Goal: Task Accomplishment & Management: Complete application form

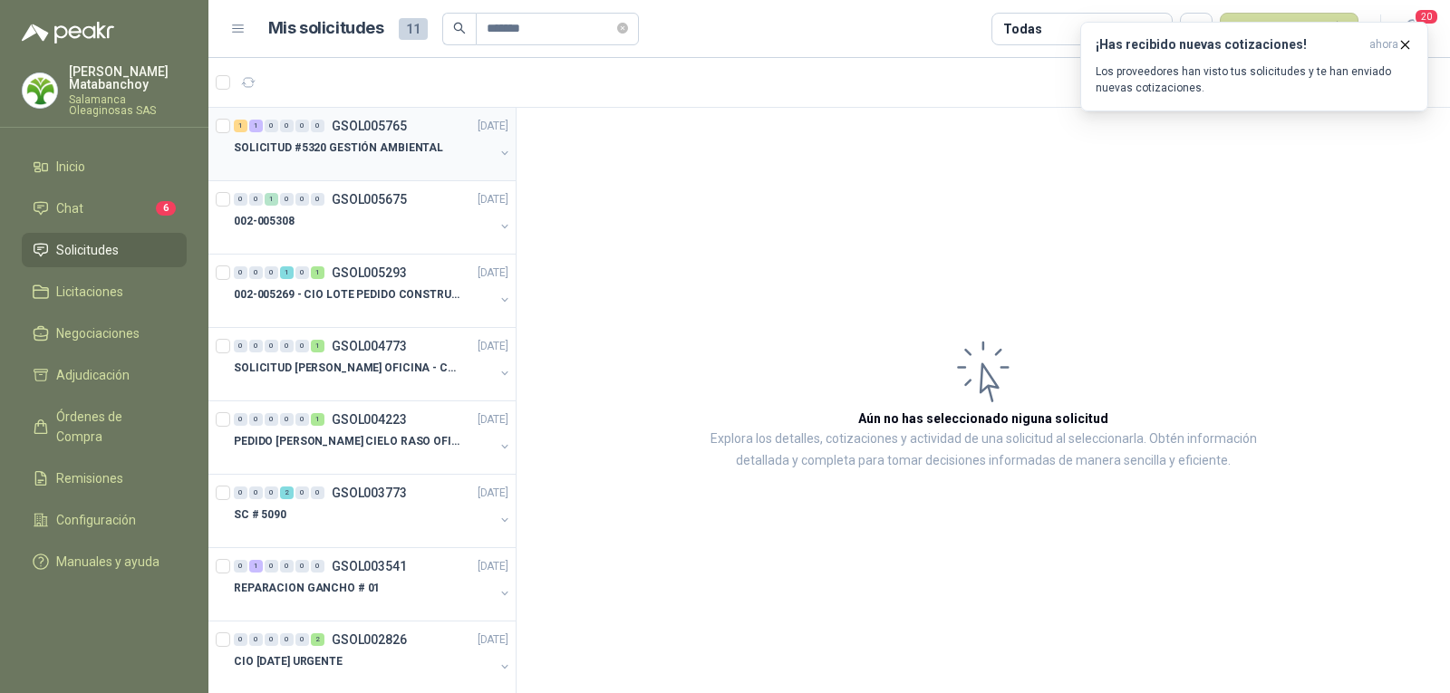
type input "*******"
click at [396, 150] on p "SOLICITUD #5320 GESTIÓN AMBIENTAL" at bounding box center [338, 148] width 209 height 17
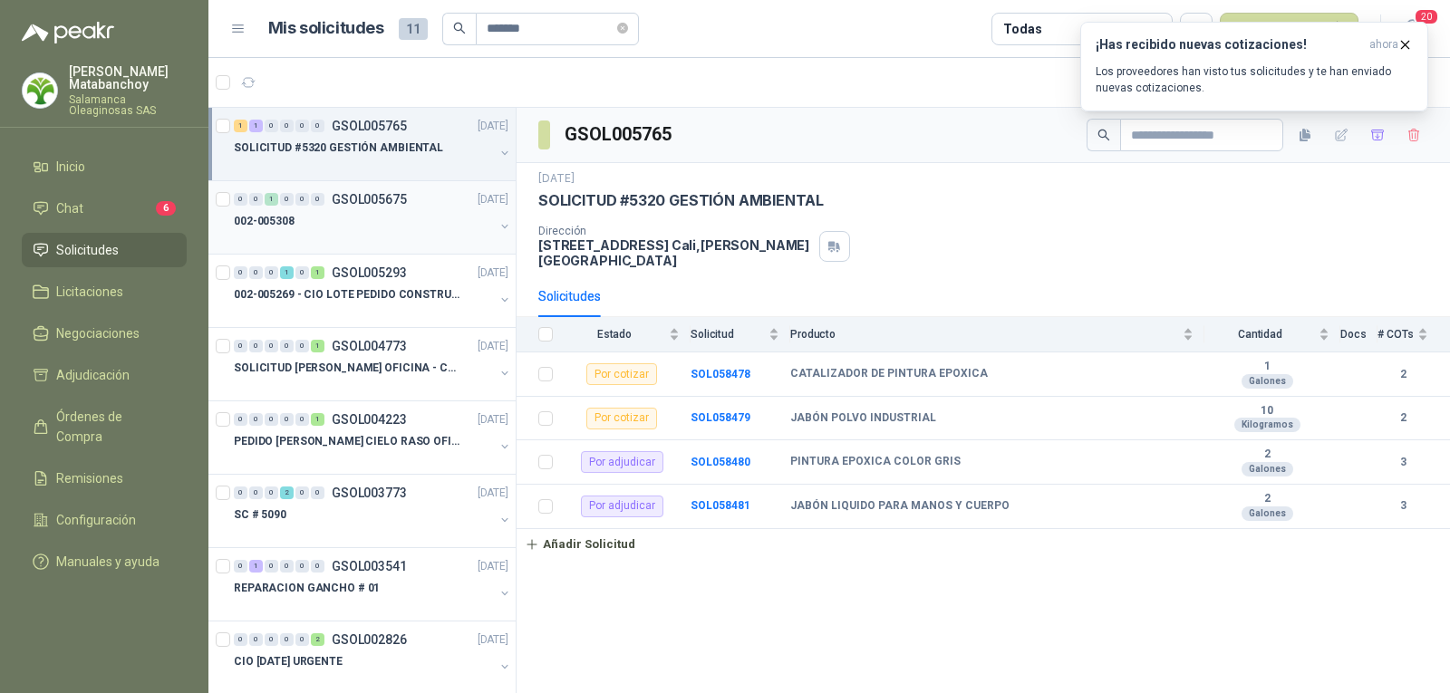
click at [258, 220] on p "002-005308" at bounding box center [264, 221] width 61 height 17
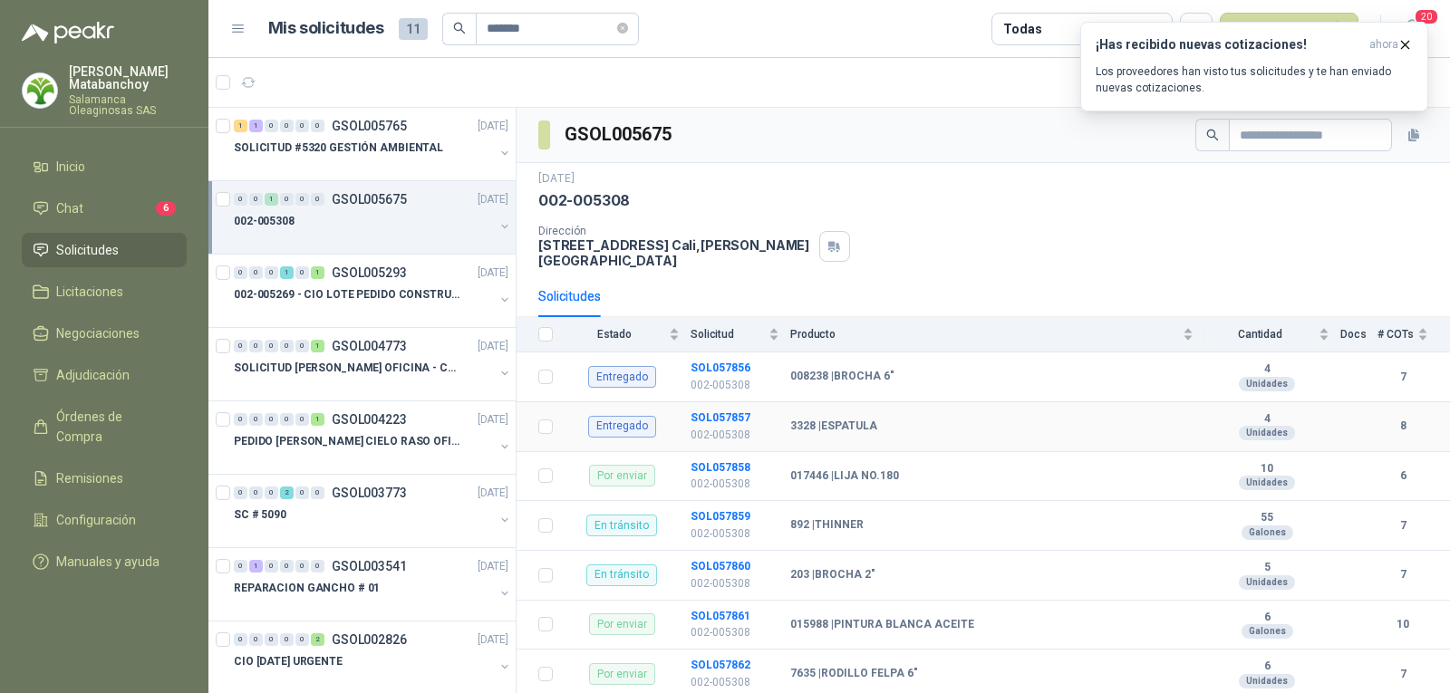
scroll to position [18, 0]
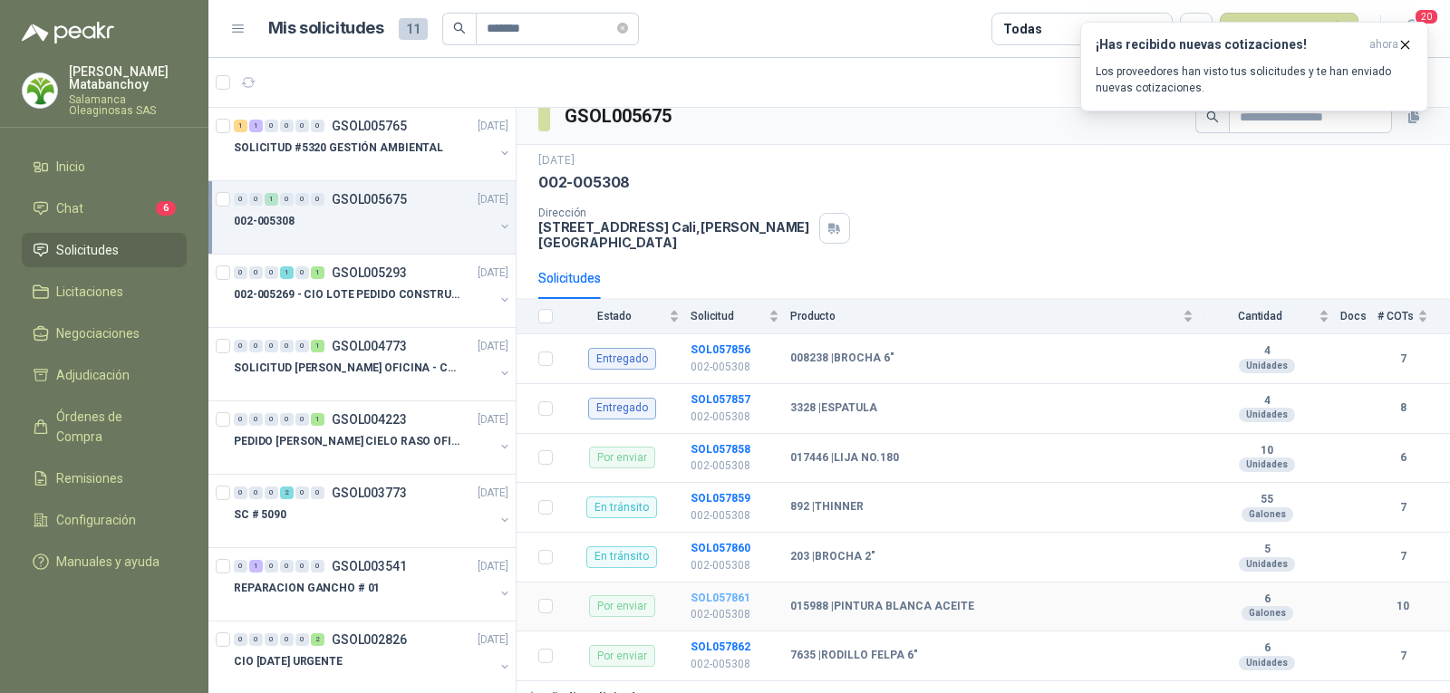
click at [714, 592] on b "SOL057861" at bounding box center [720, 598] width 60 height 13
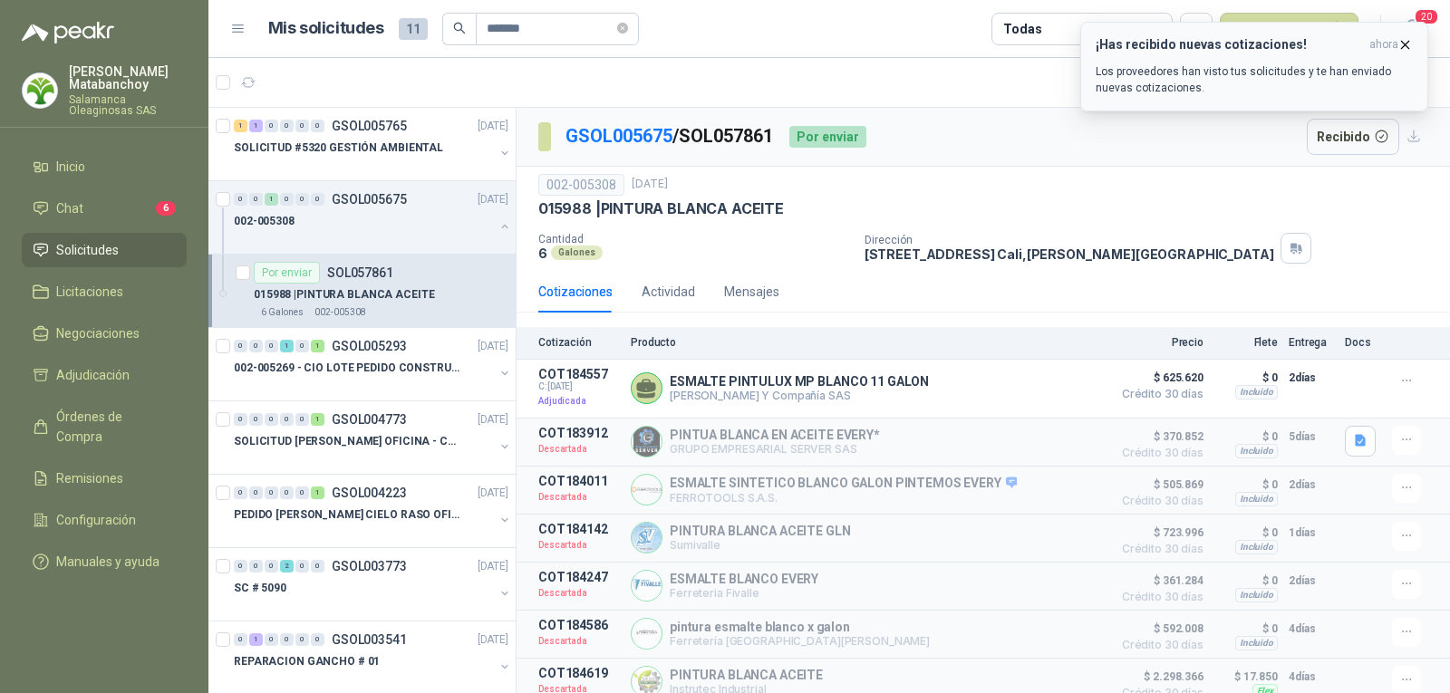
click at [1400, 41] on icon "button" at bounding box center [1404, 44] width 15 height 15
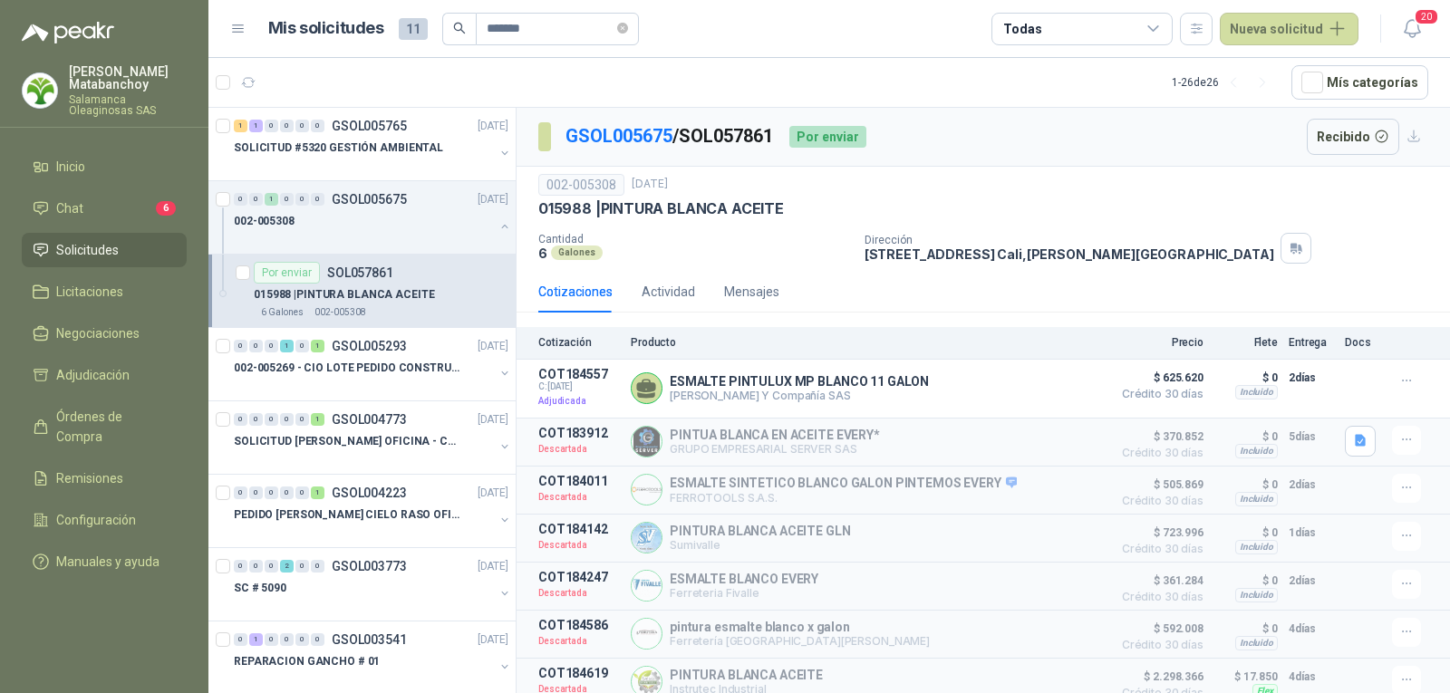
click at [282, 289] on p "015988 | PINTURA BLANCA ACEITE" at bounding box center [344, 294] width 181 height 17
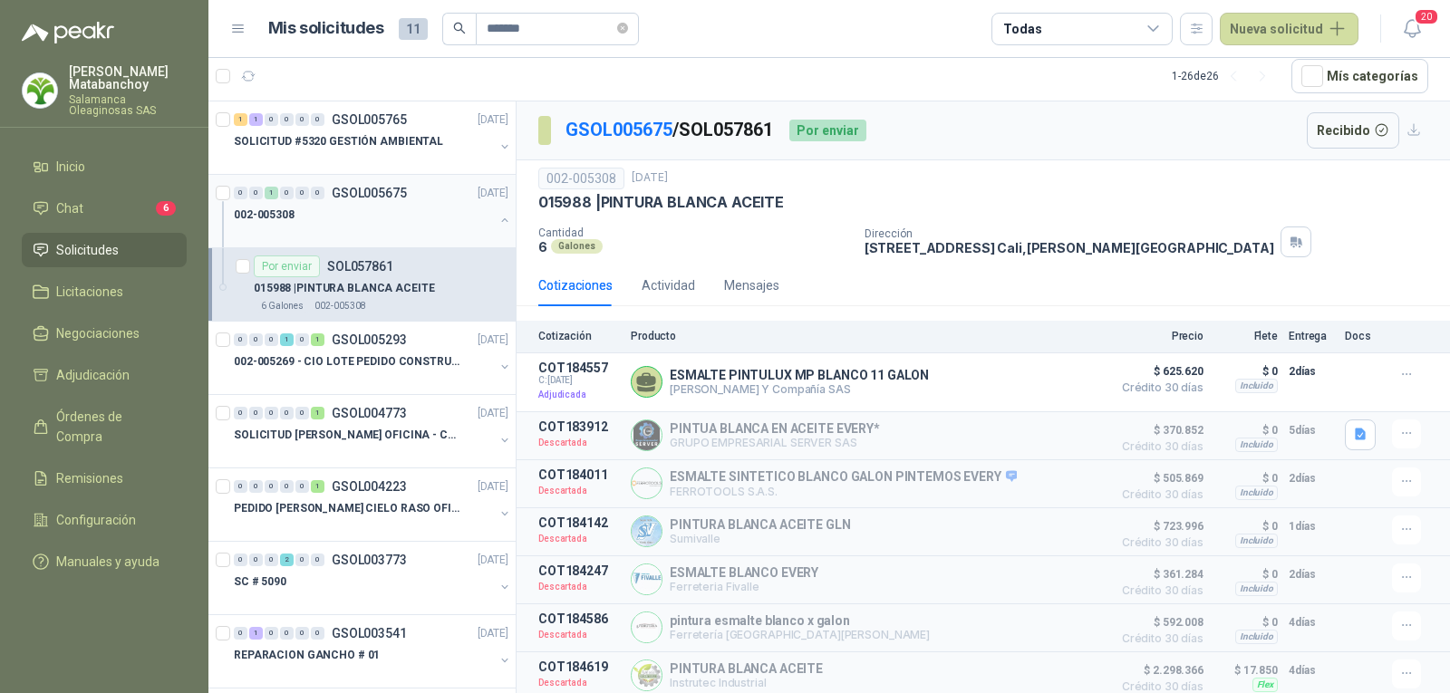
click at [391, 215] on div "002-005308" at bounding box center [364, 215] width 260 height 22
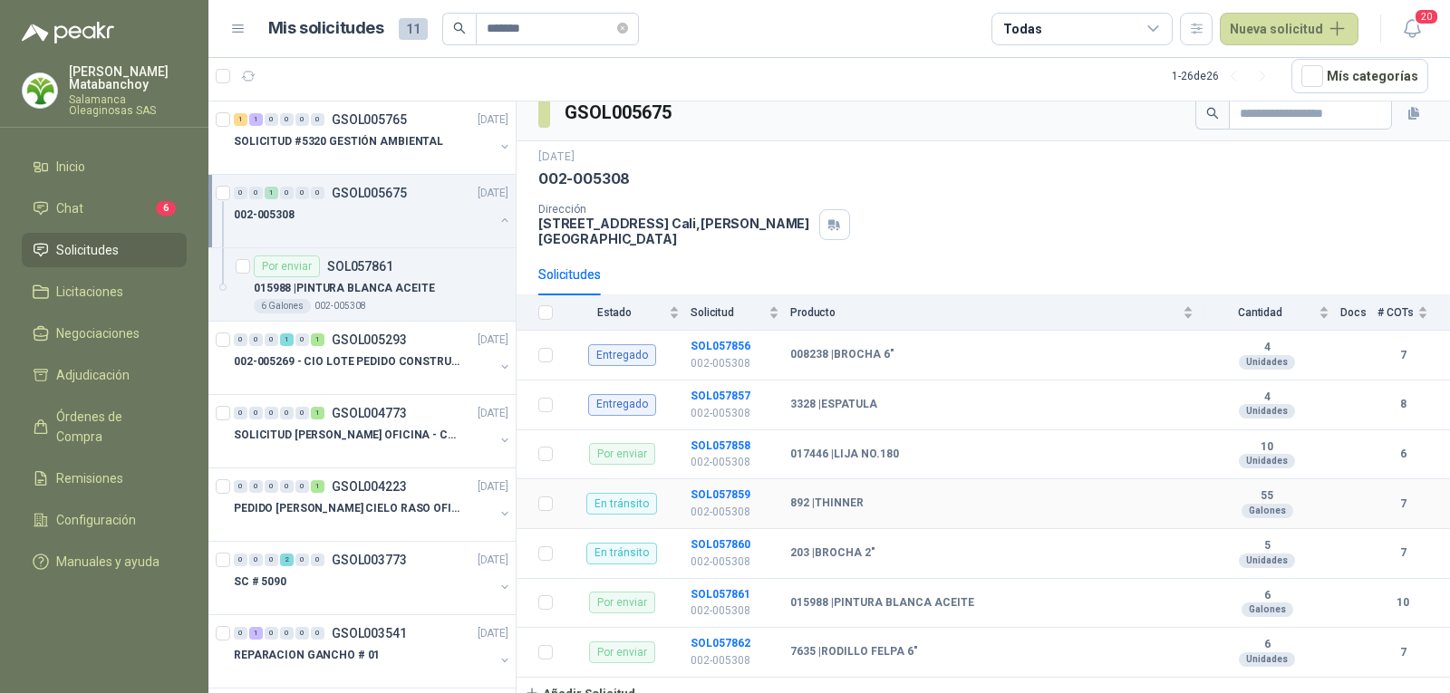
scroll to position [18, 0]
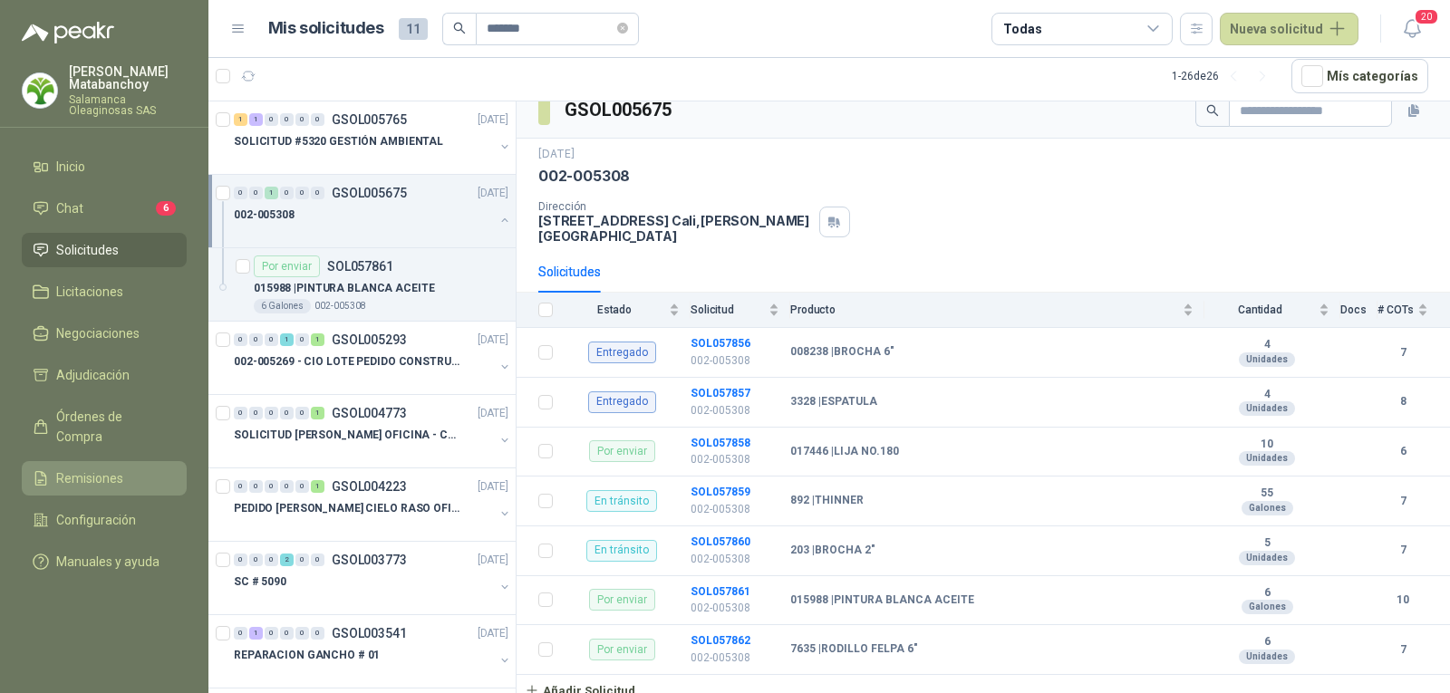
click at [131, 468] on li "Remisiones" at bounding box center [104, 478] width 143 height 20
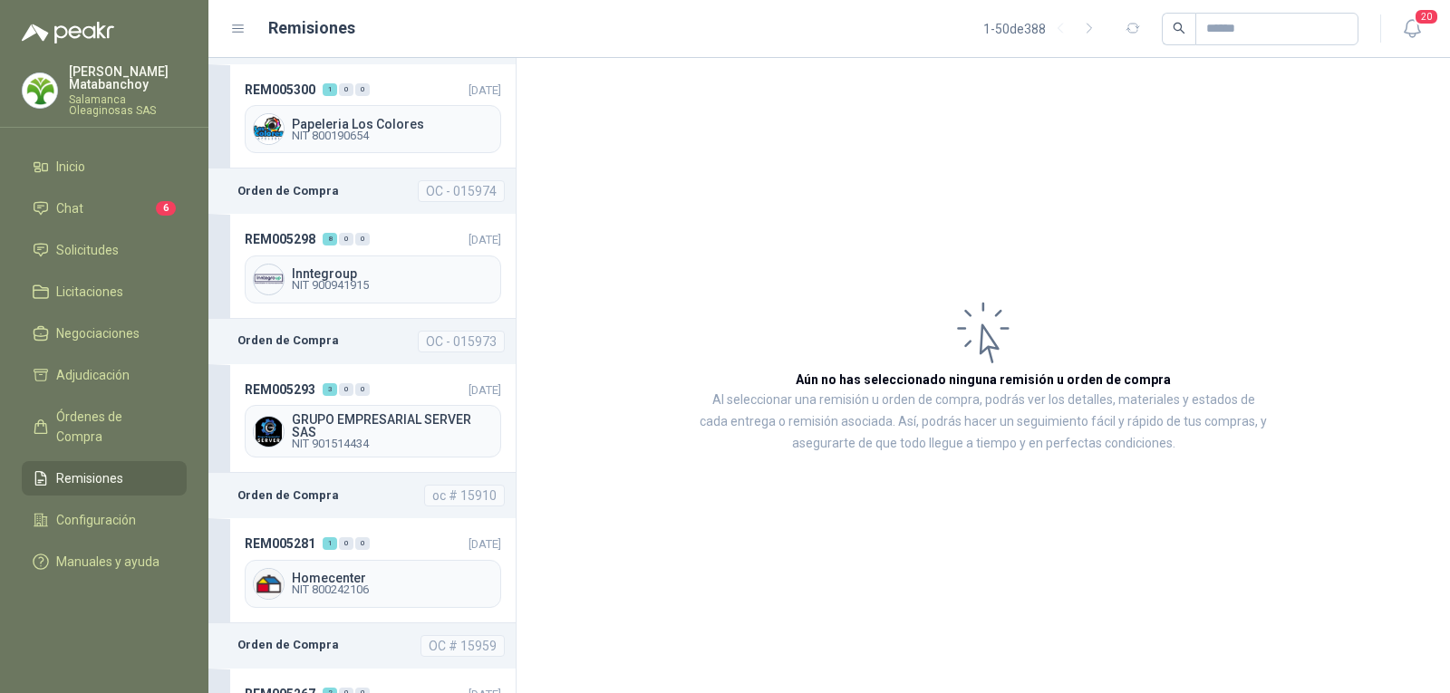
scroll to position [272, 0]
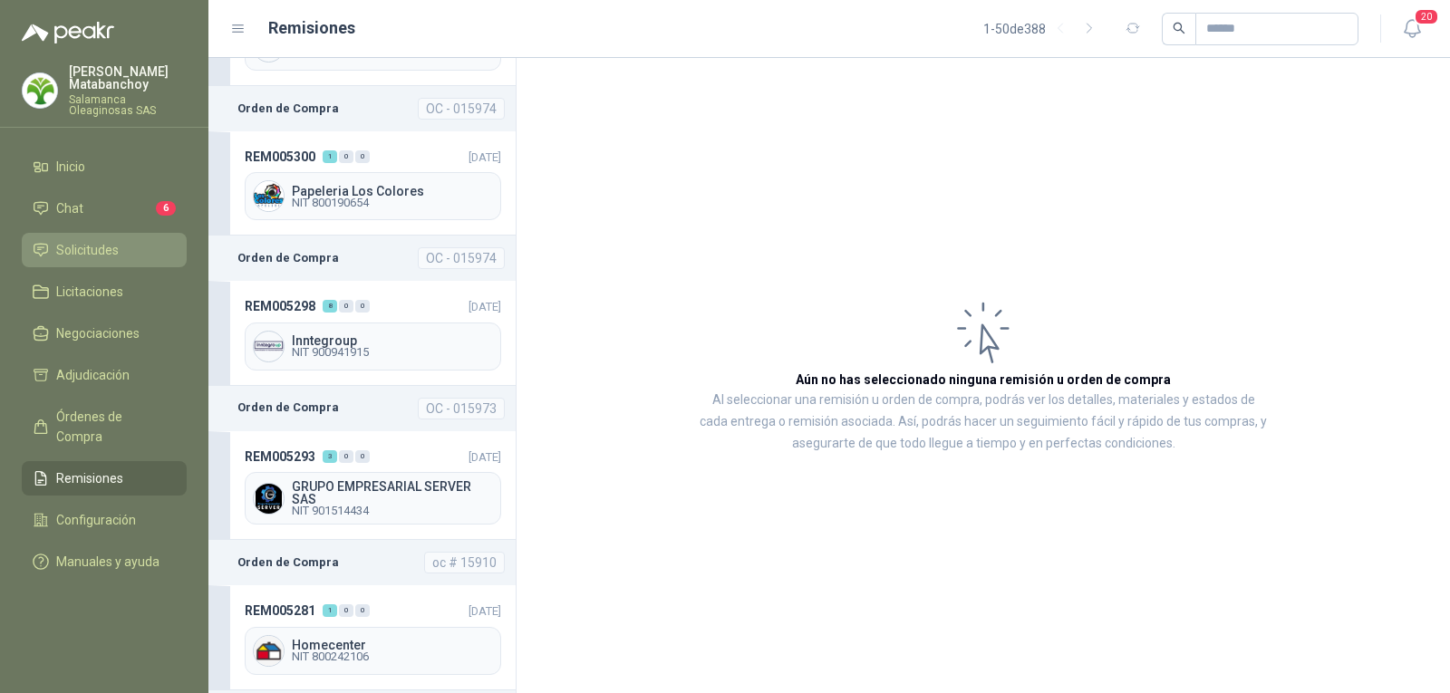
click at [115, 237] on link "Solicitudes" at bounding box center [104, 250] width 165 height 34
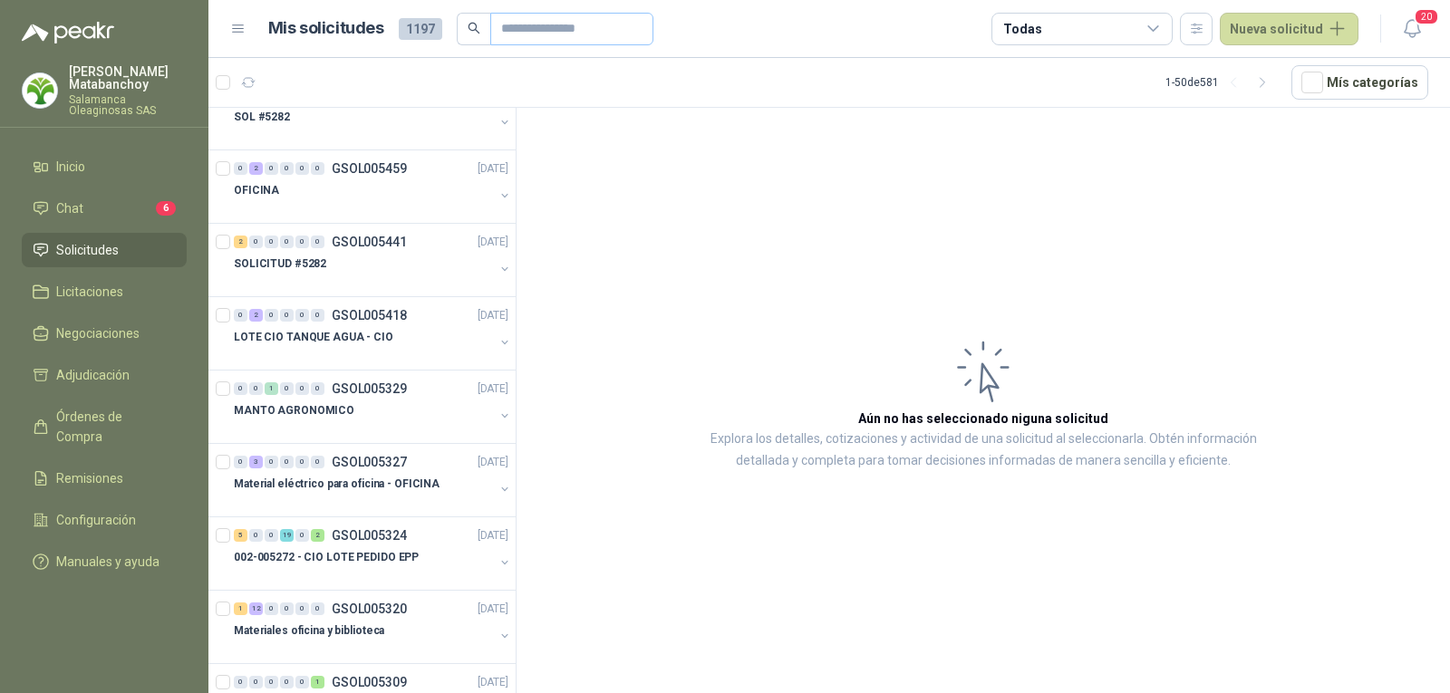
scroll to position [1540, 0]
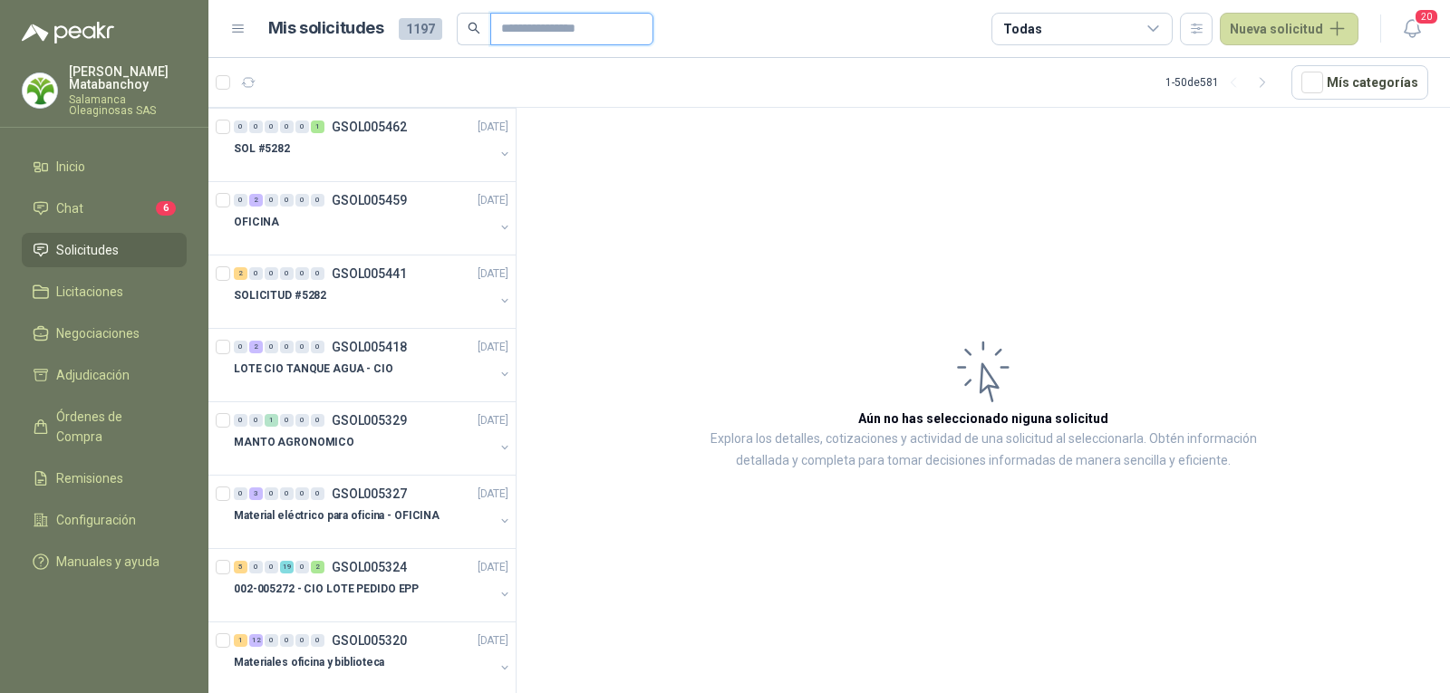
click at [562, 37] on input "text" at bounding box center [564, 29] width 127 height 31
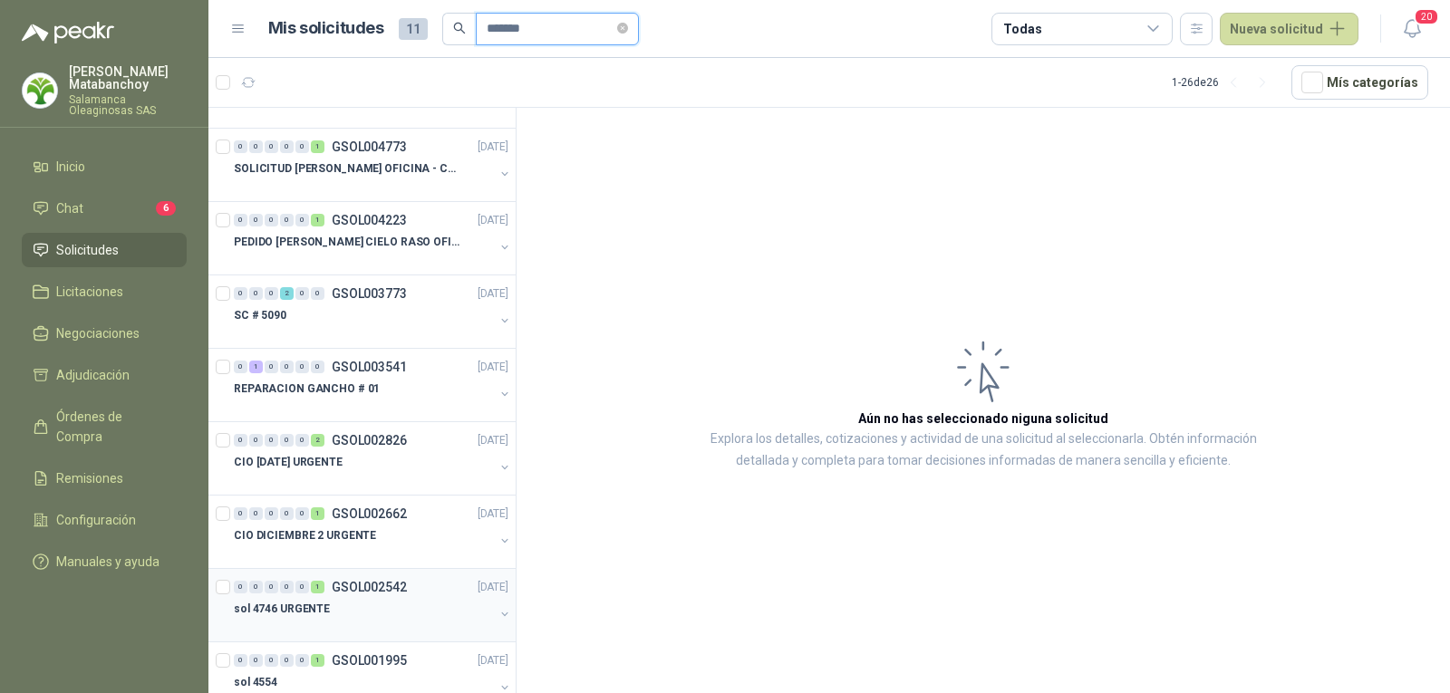
scroll to position [0, 0]
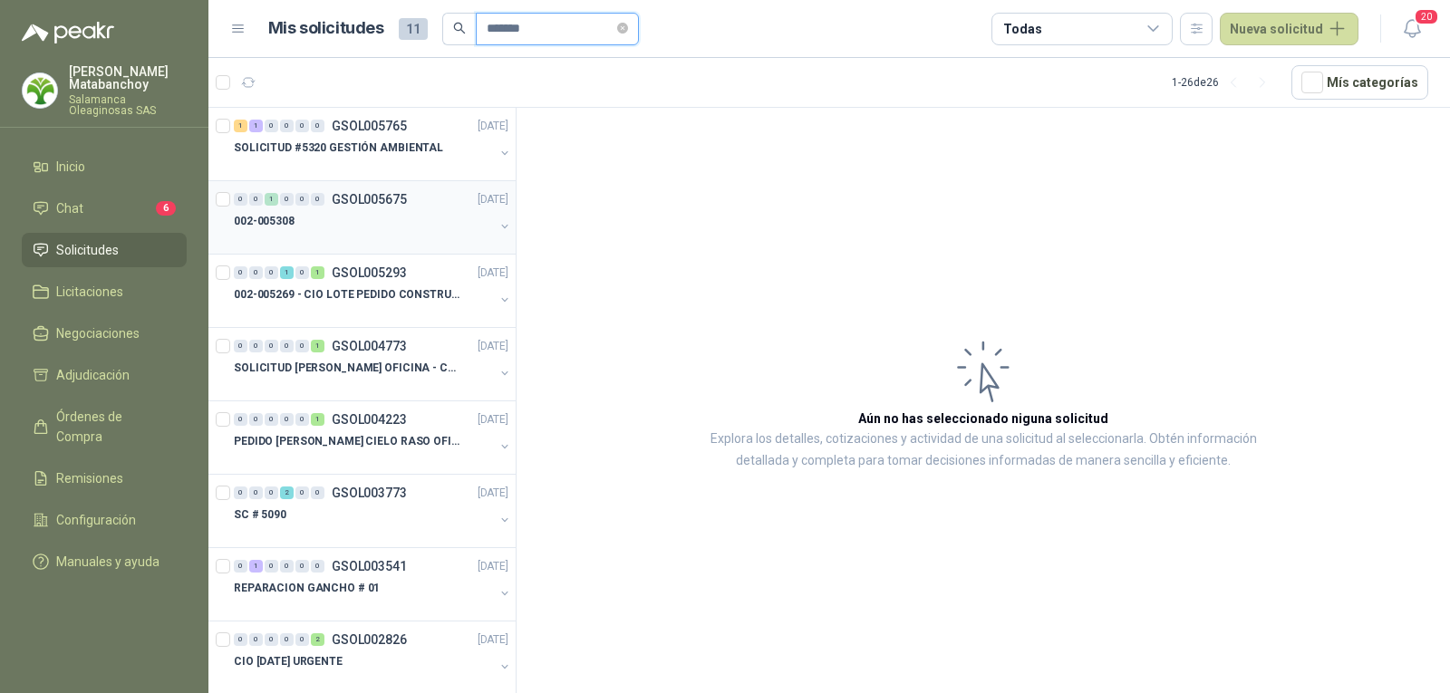
type input "*******"
click at [303, 246] on div "0 0 1 0 0 0 GSOL005675 26/09/25 002-005308" at bounding box center [361, 217] width 307 height 73
click at [443, 226] on div "002-005308" at bounding box center [364, 221] width 260 height 22
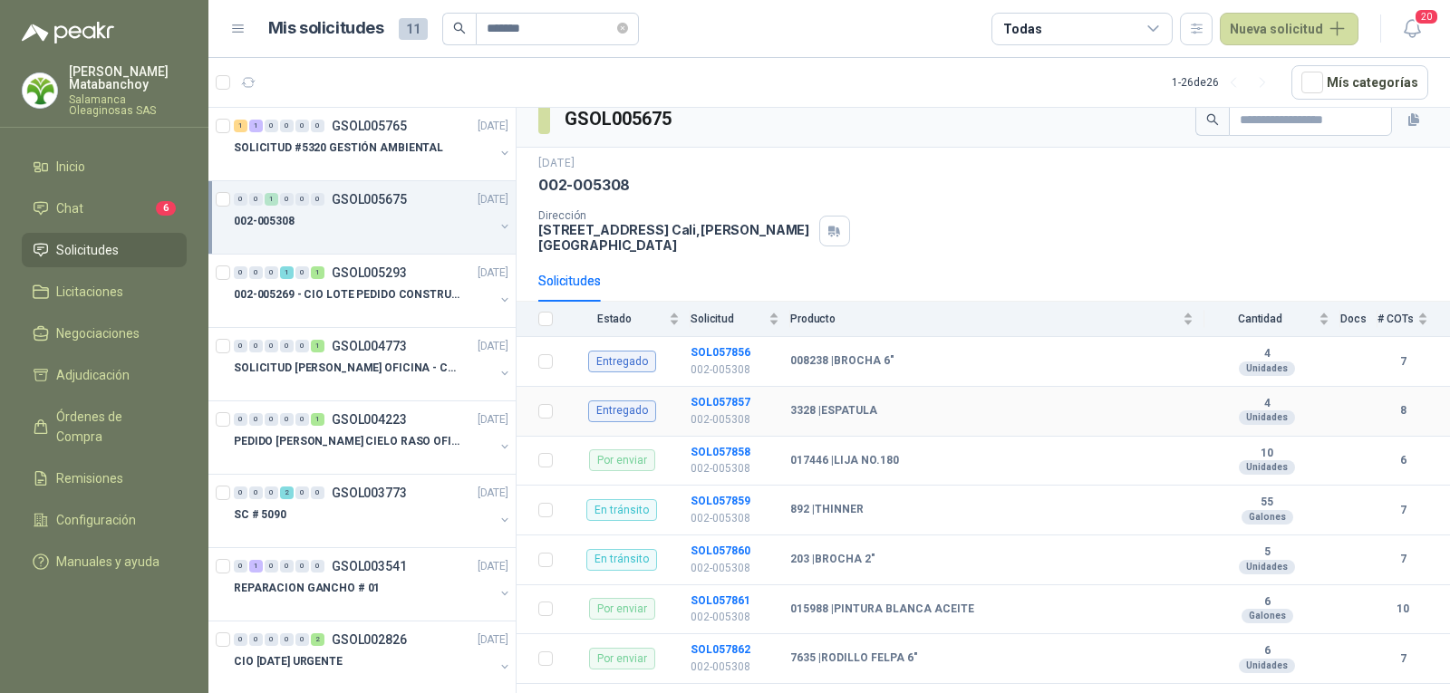
scroll to position [18, 0]
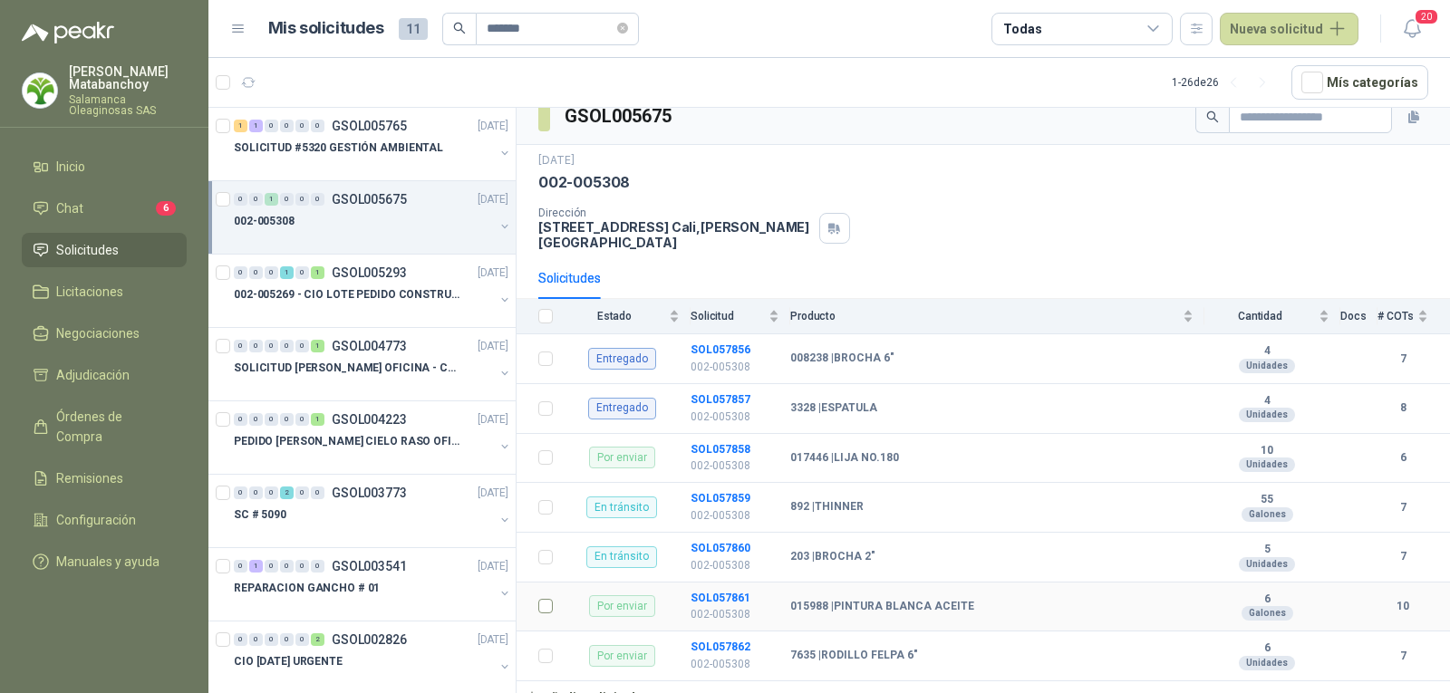
click at [555, 592] on td at bounding box center [539, 608] width 47 height 50
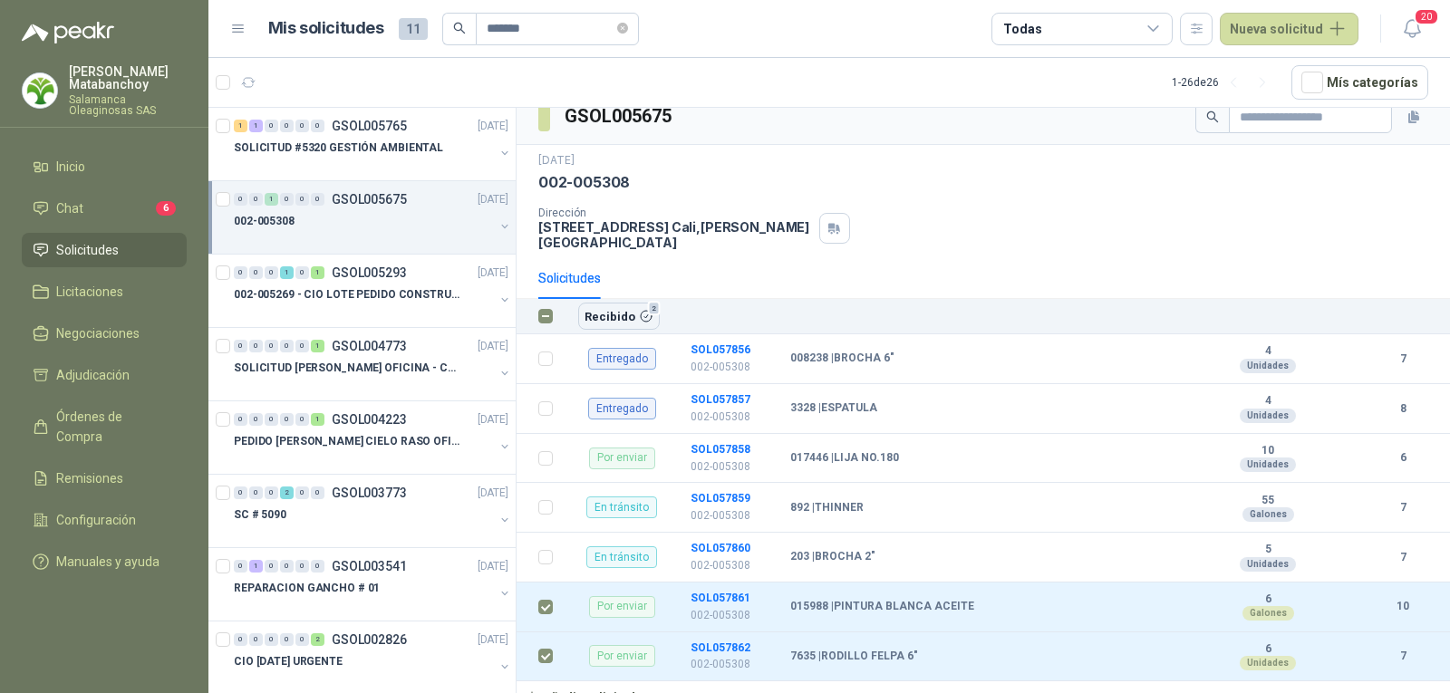
scroll to position [0, 0]
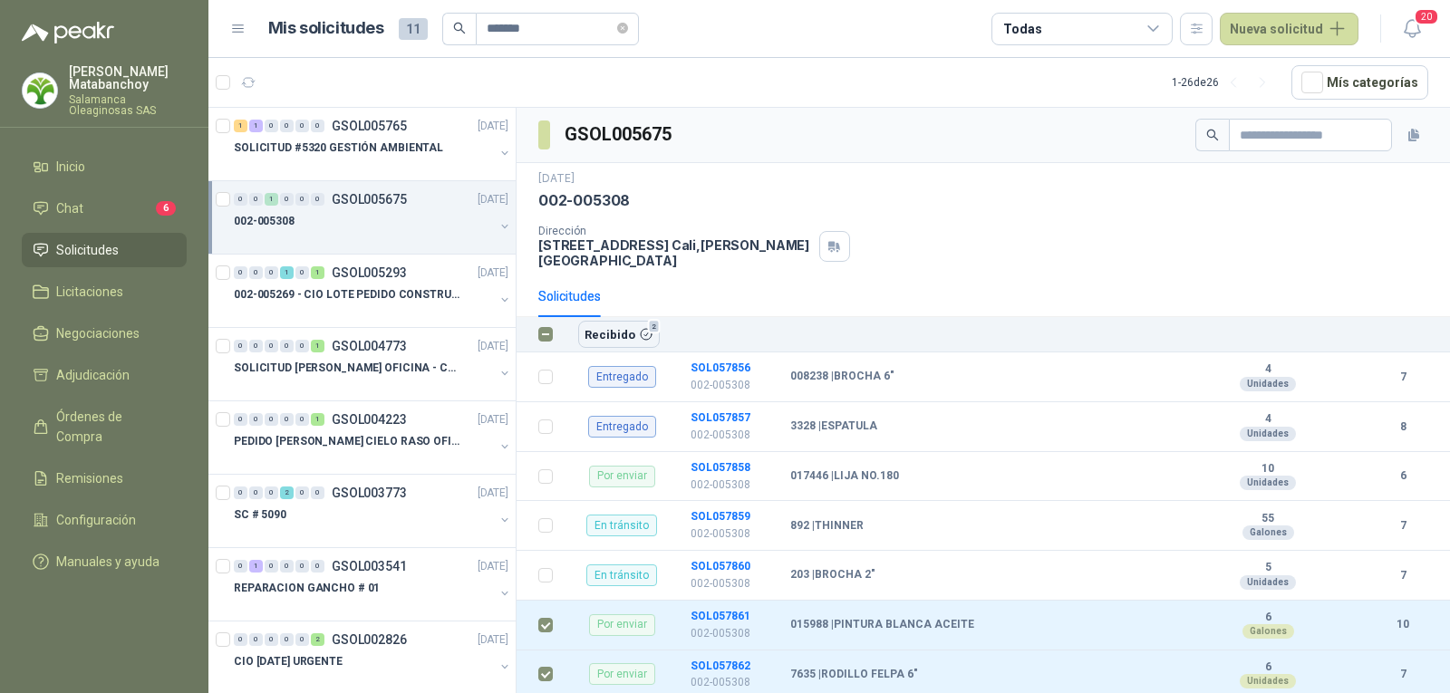
click at [1072, 24] on div "Todas" at bounding box center [1081, 29] width 181 height 33
click at [858, 122] on div "GSOL005675" at bounding box center [982, 135] width 933 height 55
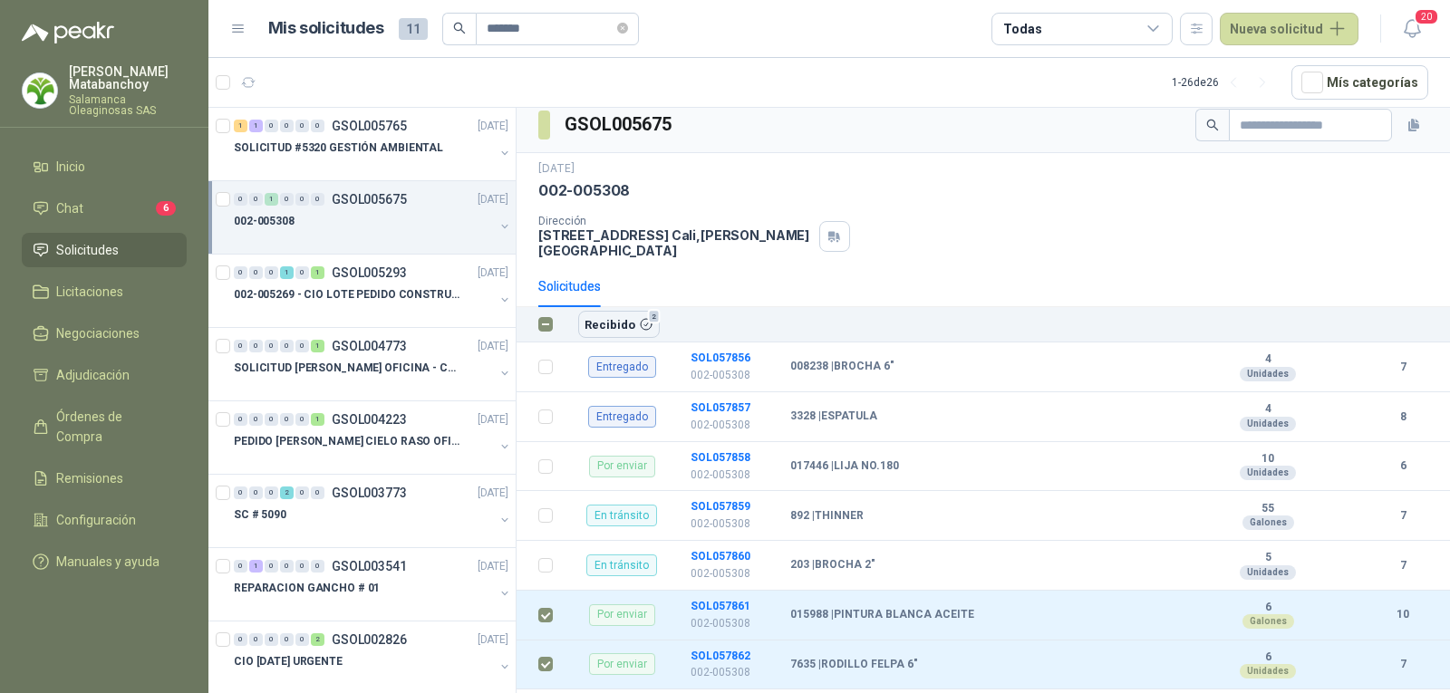
scroll to position [18, 0]
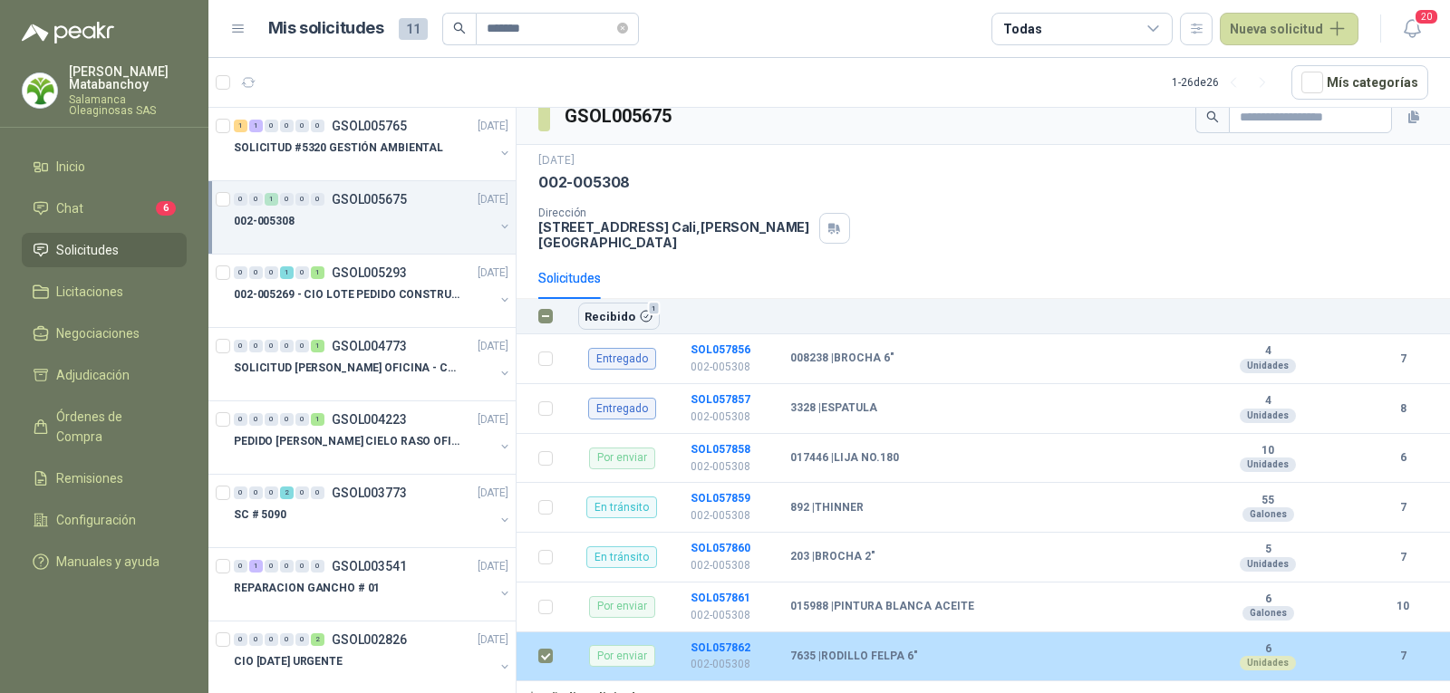
click at [547, 646] on label at bounding box center [545, 656] width 14 height 20
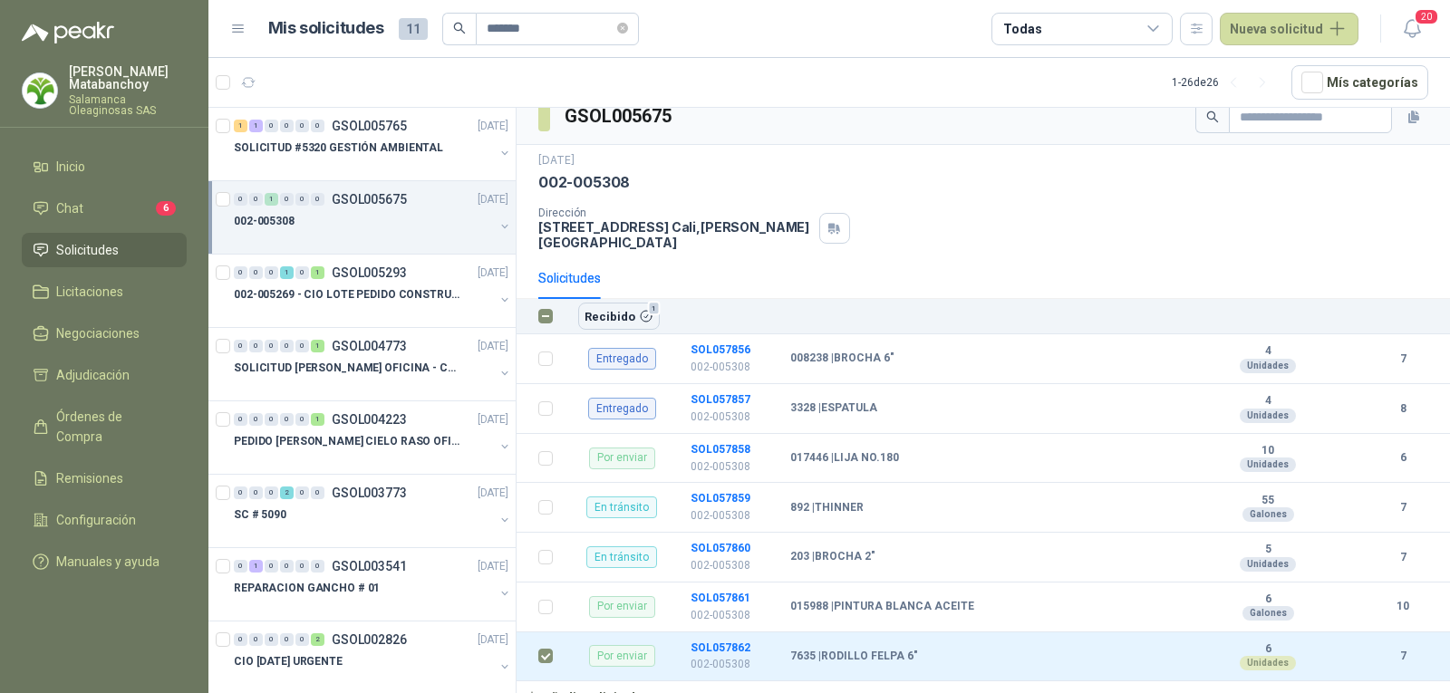
click at [1078, 25] on div "Todas" at bounding box center [1081, 29] width 181 height 33
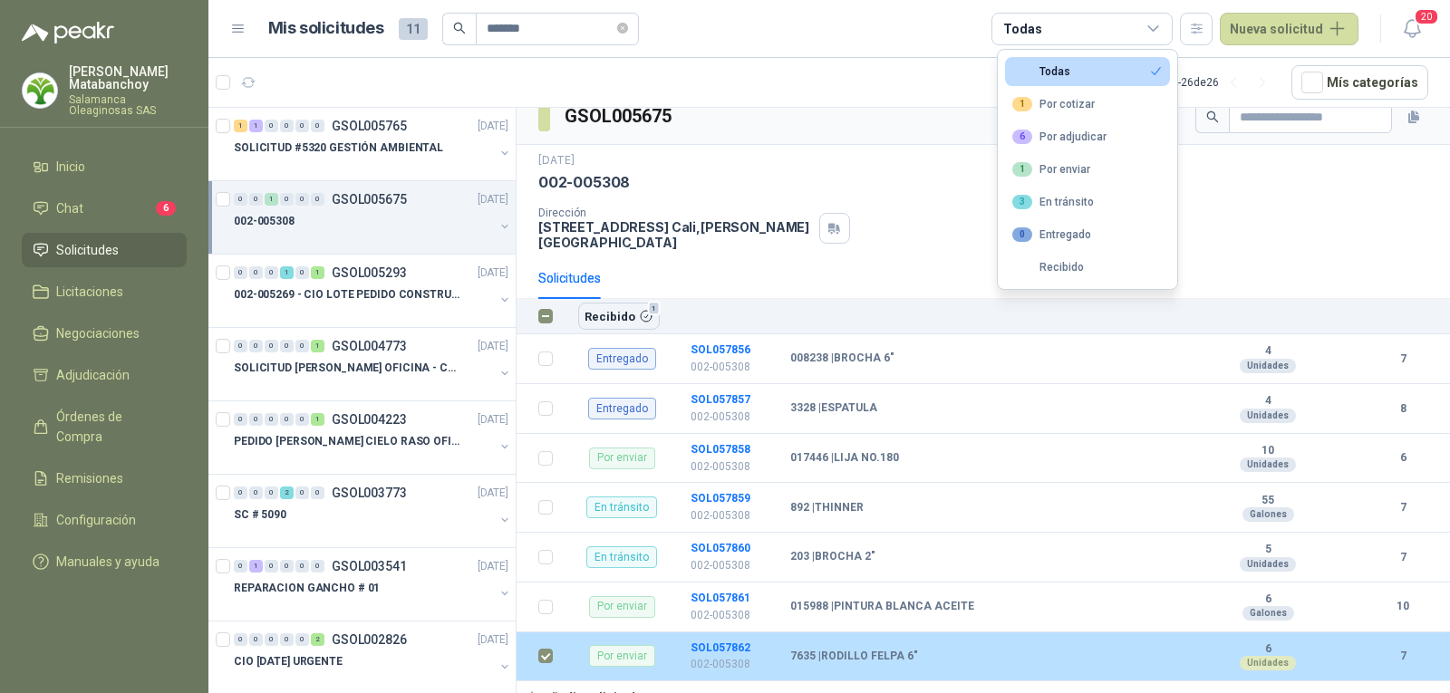
click at [533, 645] on td at bounding box center [539, 657] width 47 height 50
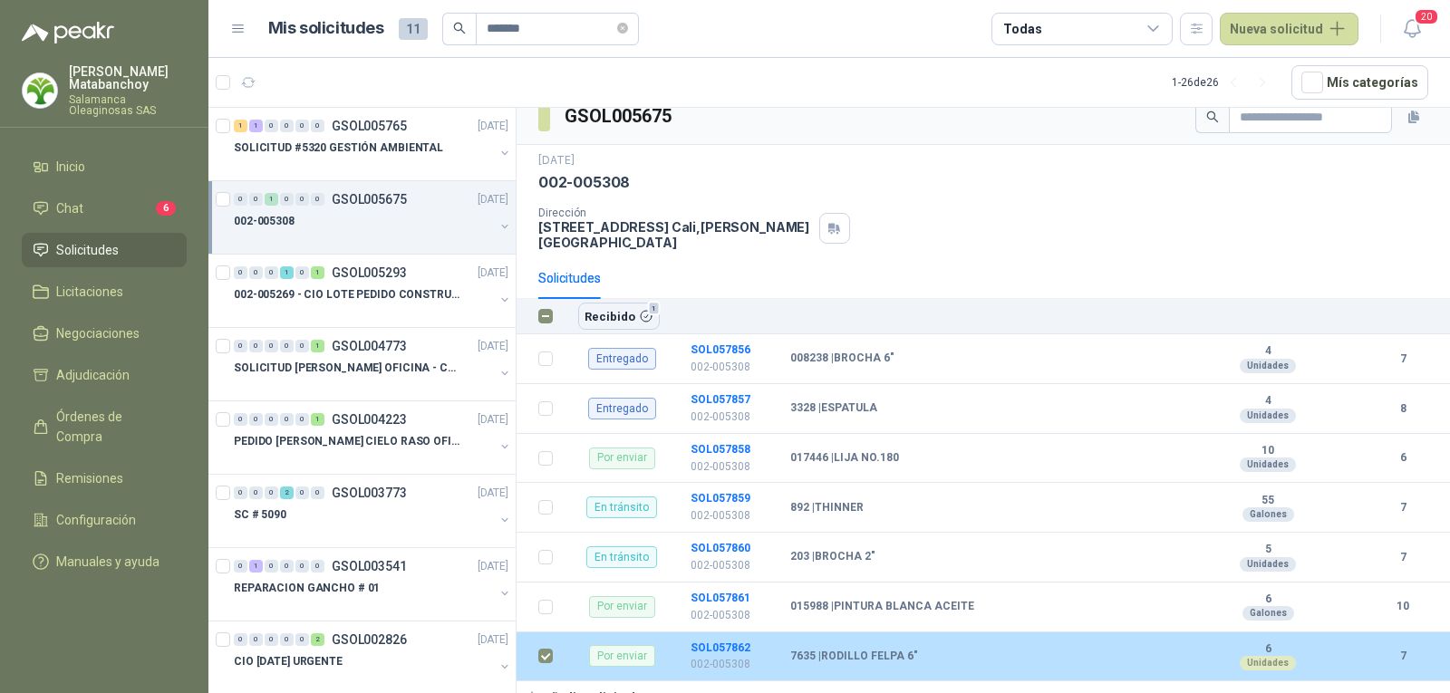
click at [533, 645] on td at bounding box center [539, 657] width 47 height 50
click at [556, 641] on td at bounding box center [539, 657] width 47 height 50
click at [554, 641] on td at bounding box center [539, 657] width 47 height 50
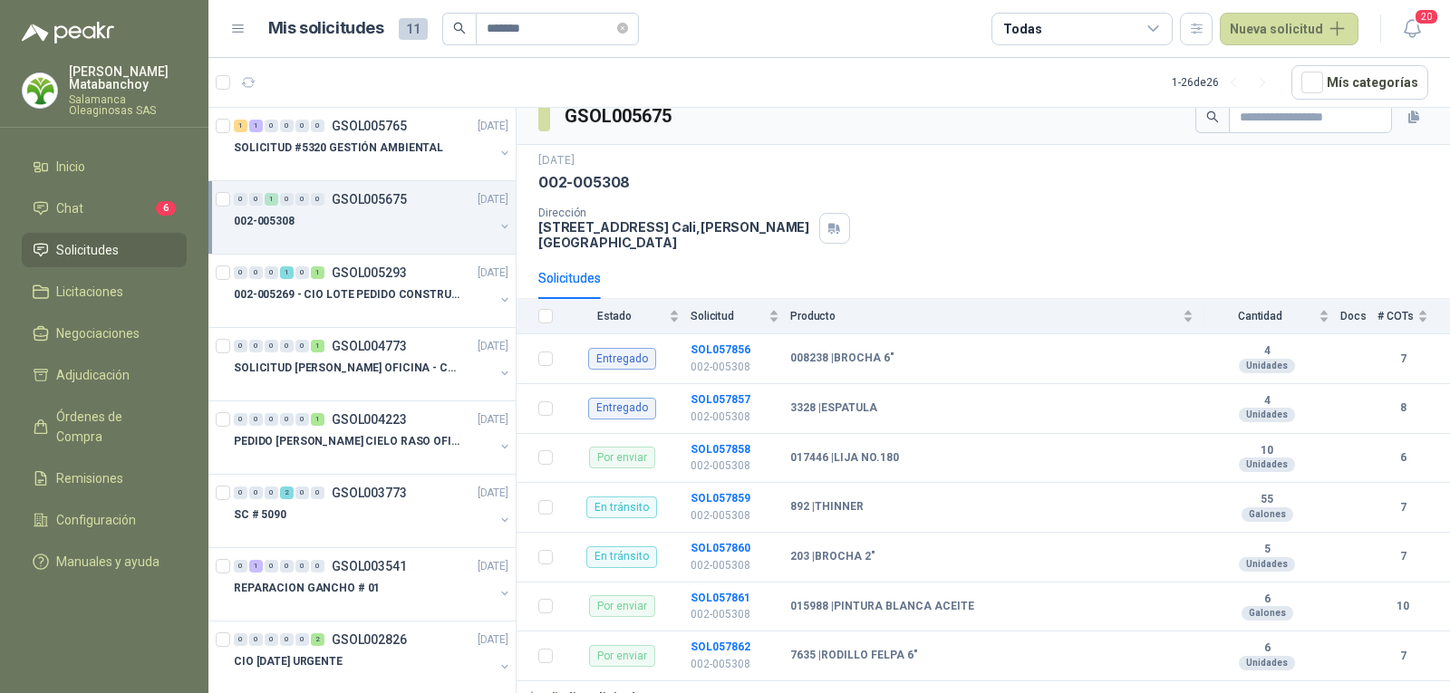
click at [1075, 34] on div "Todas" at bounding box center [1081, 29] width 181 height 33
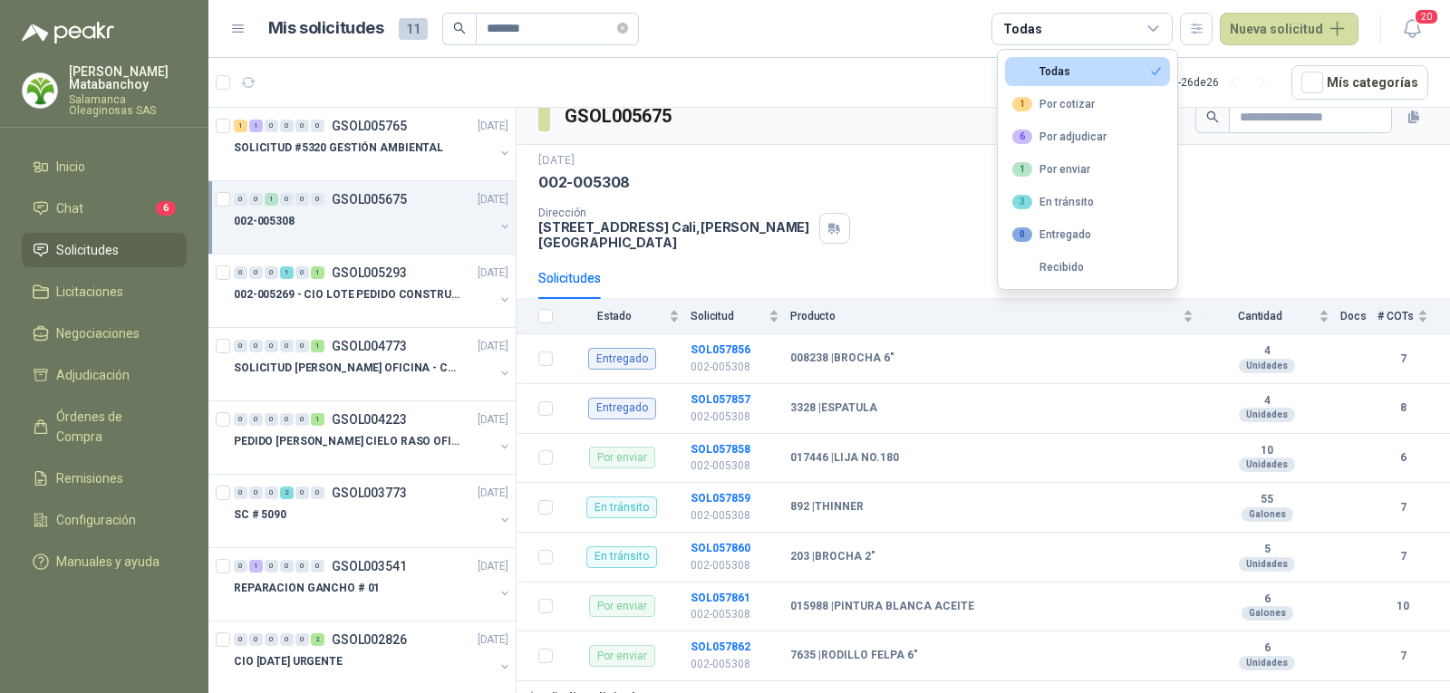
click at [930, 189] on div "002-005308" at bounding box center [983, 182] width 890 height 19
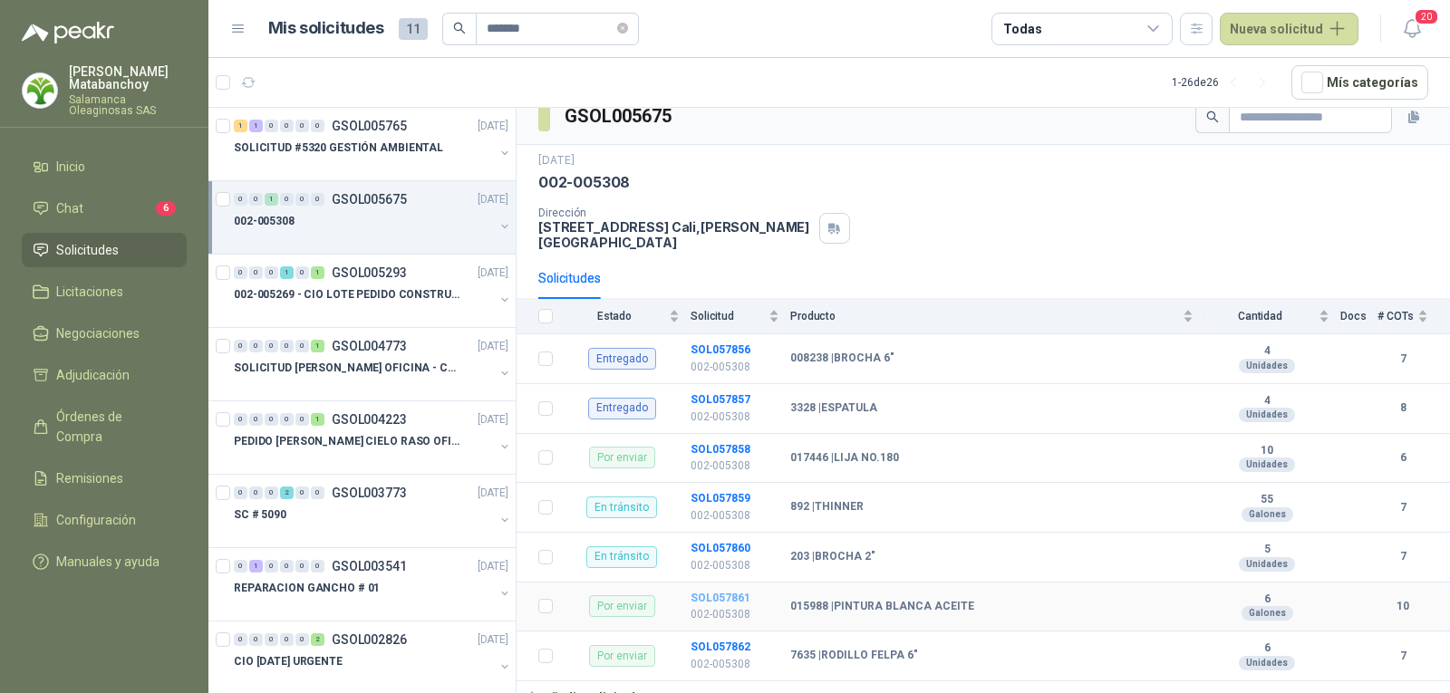
click at [718, 592] on b "SOL057861" at bounding box center [720, 598] width 60 height 13
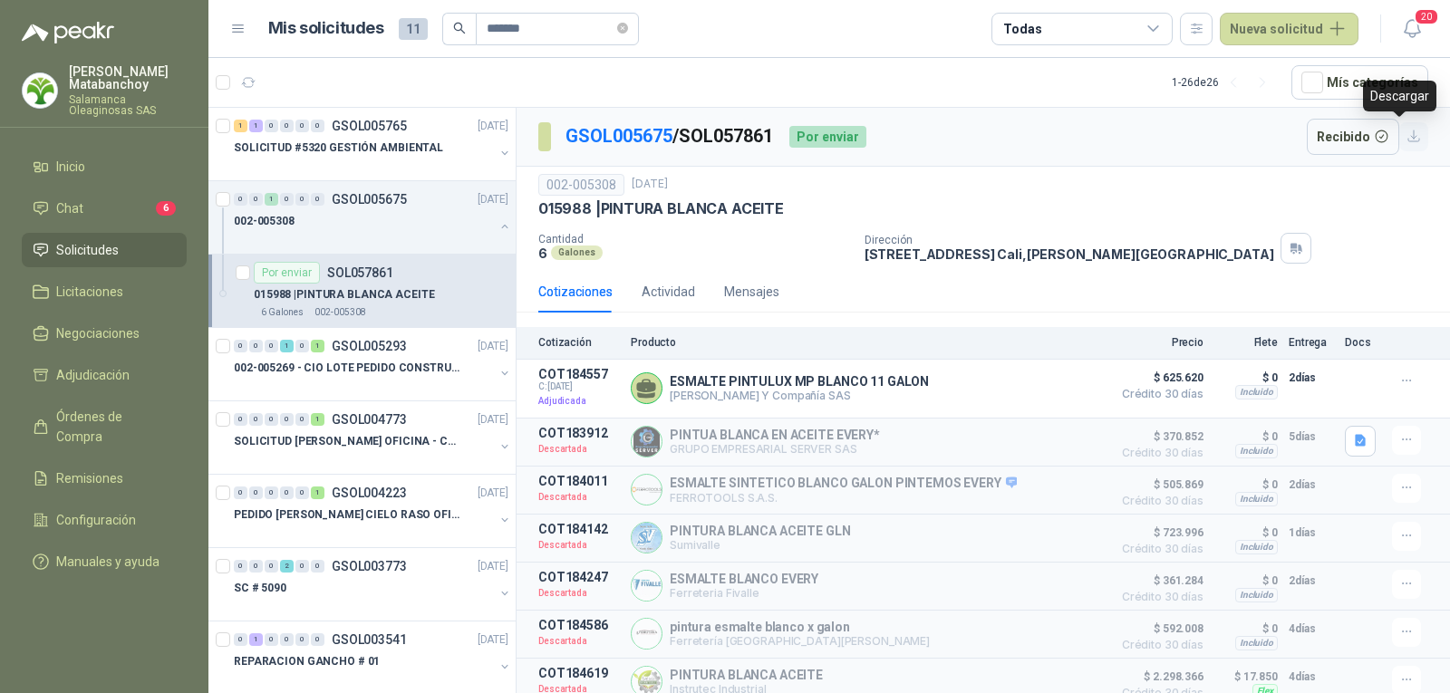
click at [1406, 139] on icon "button" at bounding box center [1413, 136] width 15 height 15
click at [922, 284] on div "Cotizaciones Actividad Mensajes" at bounding box center [983, 292] width 890 height 42
click at [1059, 387] on button "Detalles" at bounding box center [1059, 388] width 85 height 24
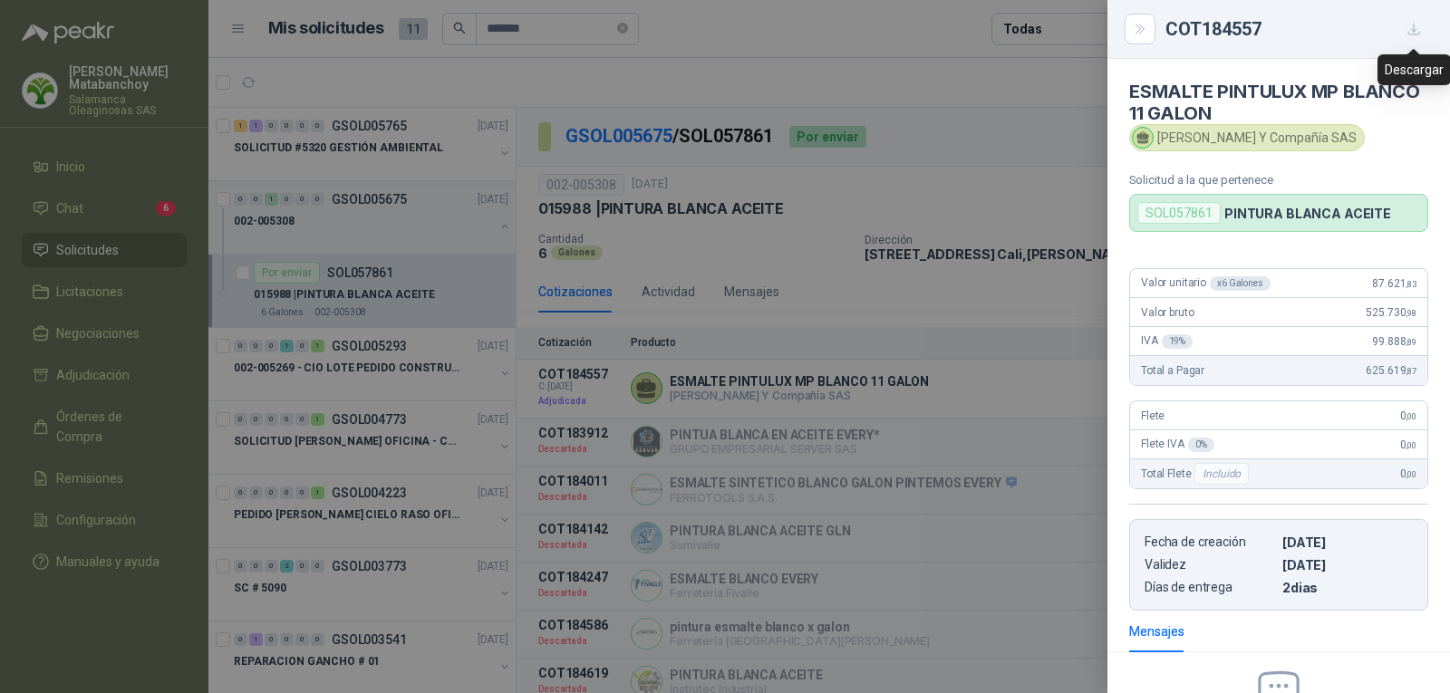
click at [1410, 32] on icon "button" at bounding box center [1413, 29] width 15 height 15
click at [1148, 27] on button "Close" at bounding box center [1139, 29] width 31 height 31
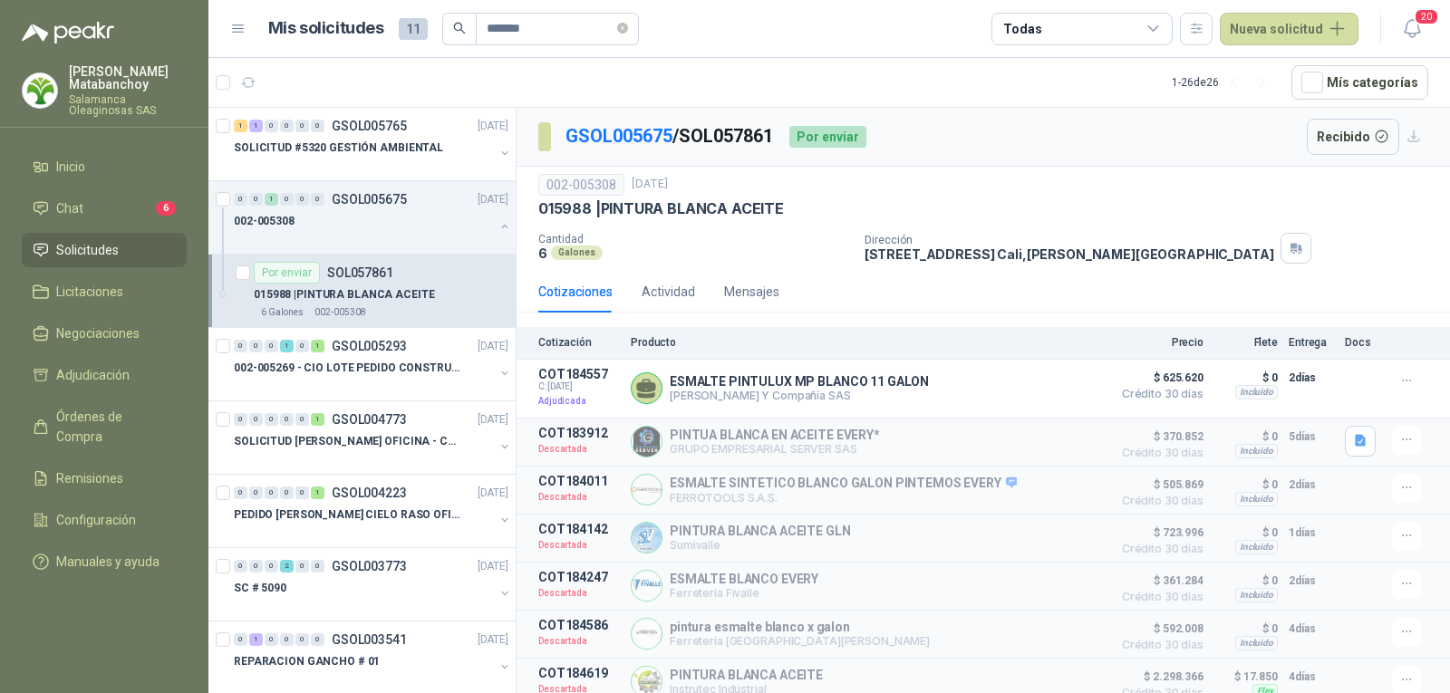
click at [979, 313] on div "Cotizaciones Actividad Mensajes Cotización Producto Precio Flete Entrega Docs C…" at bounding box center [982, 561] width 933 height 580
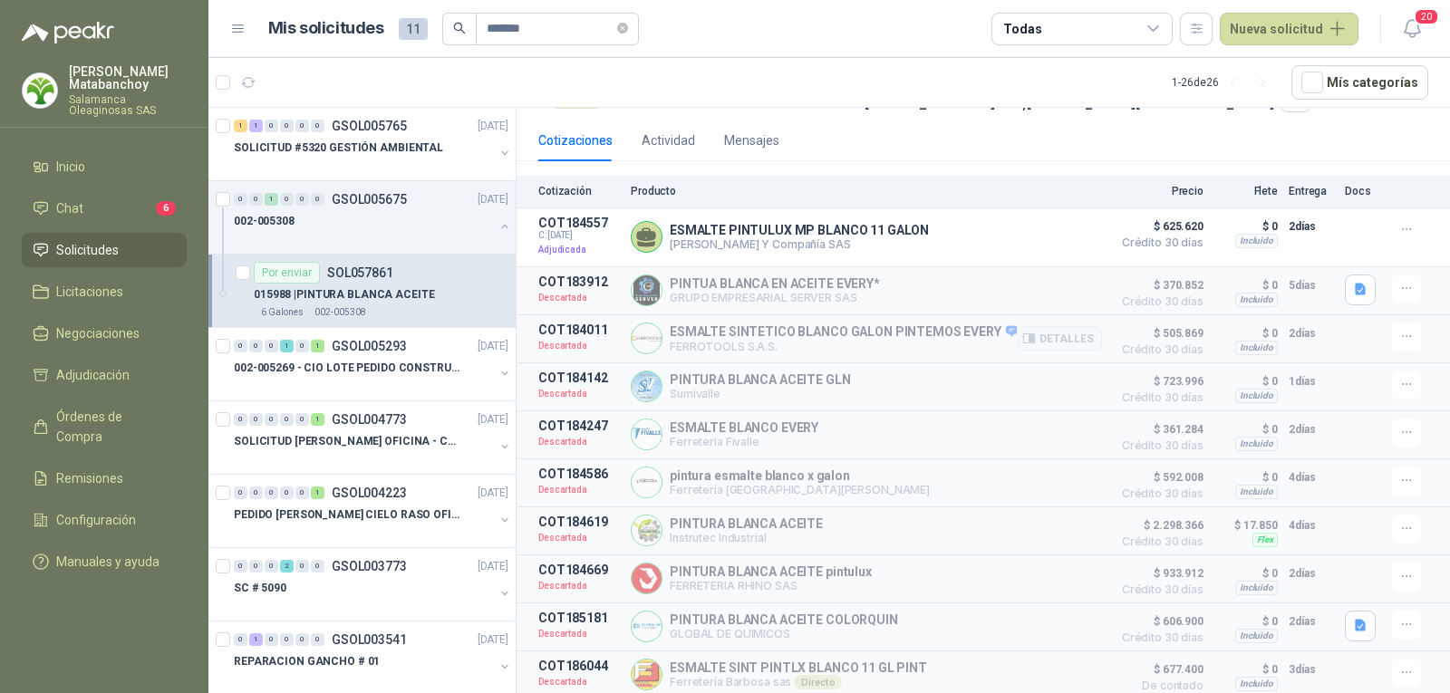
scroll to position [0, 0]
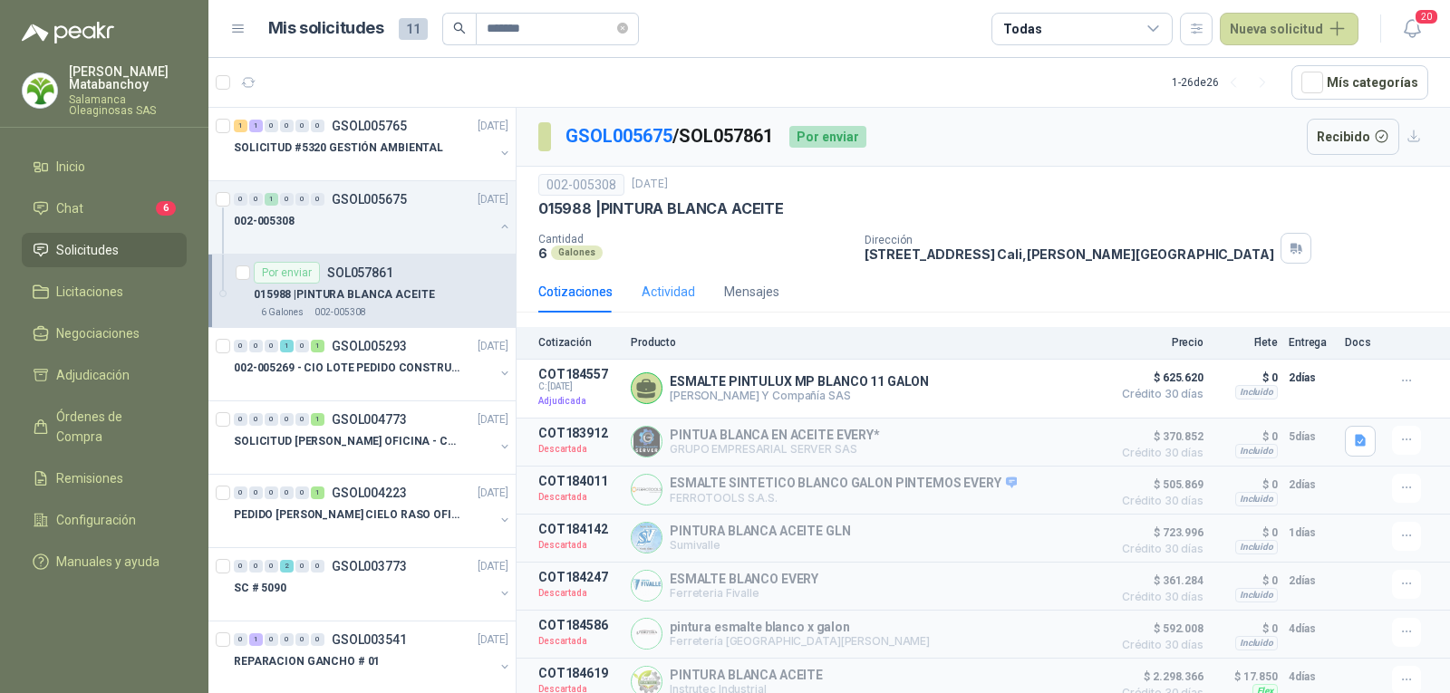
click at [671, 275] on div "Actividad" at bounding box center [667, 292] width 53 height 42
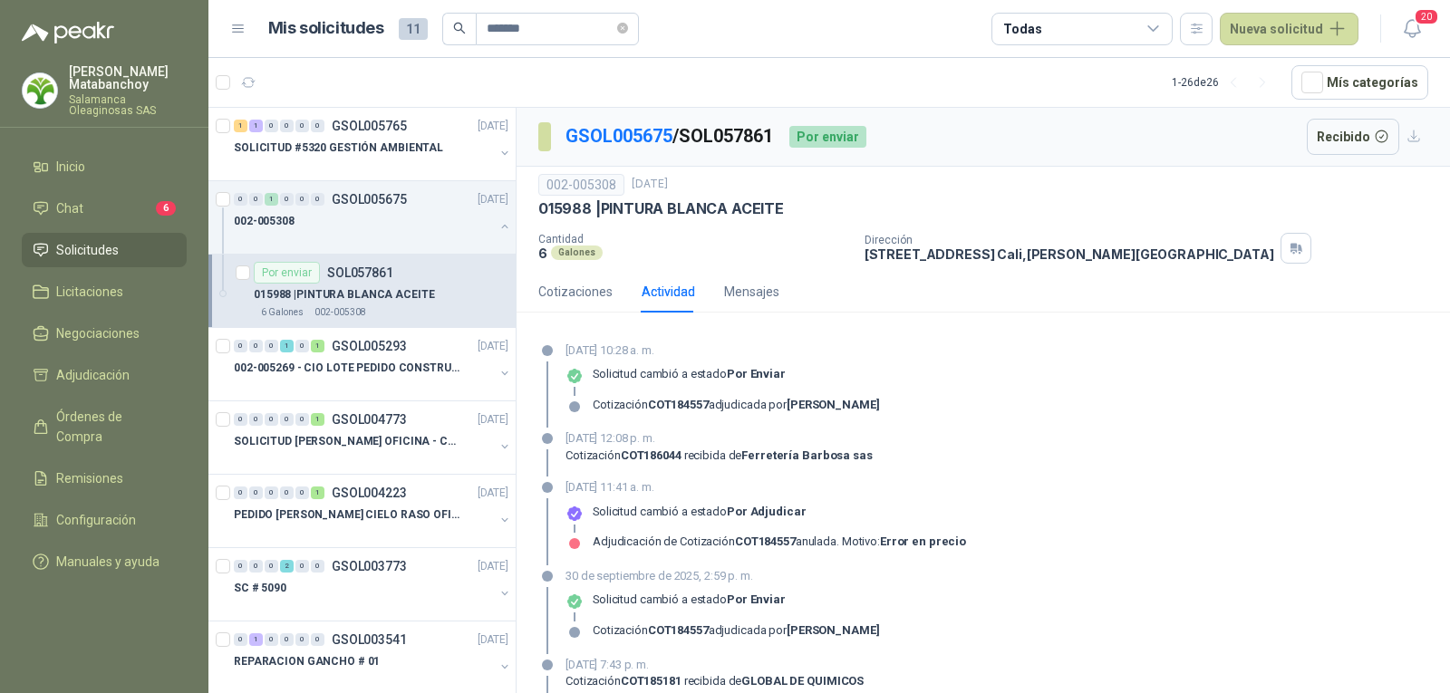
drag, startPoint x: 792, startPoint y: 371, endPoint x: 778, endPoint y: 371, distance: 13.6
click at [786, 371] on div "Solicitud cambió a estado Por enviar" at bounding box center [722, 381] width 314 height 29
click at [744, 299] on div "Mensajes" at bounding box center [751, 292] width 55 height 20
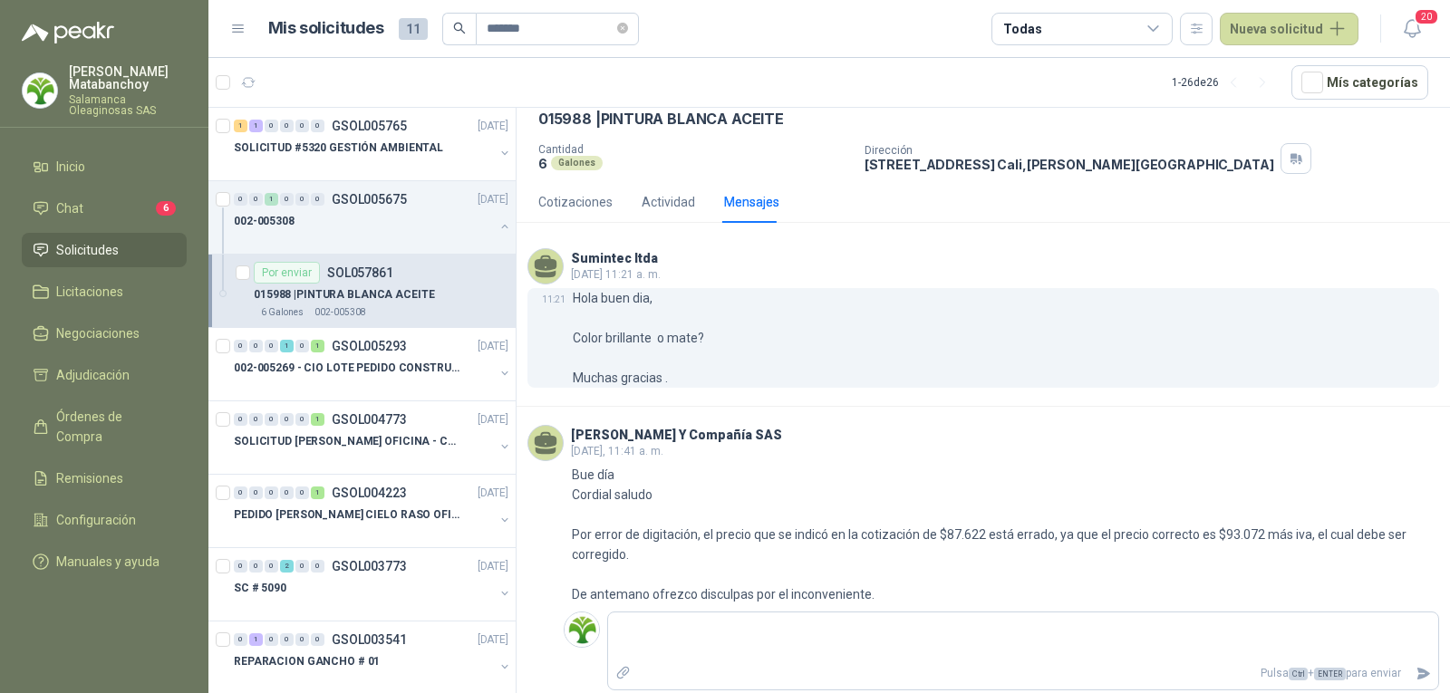
scroll to position [92, 0]
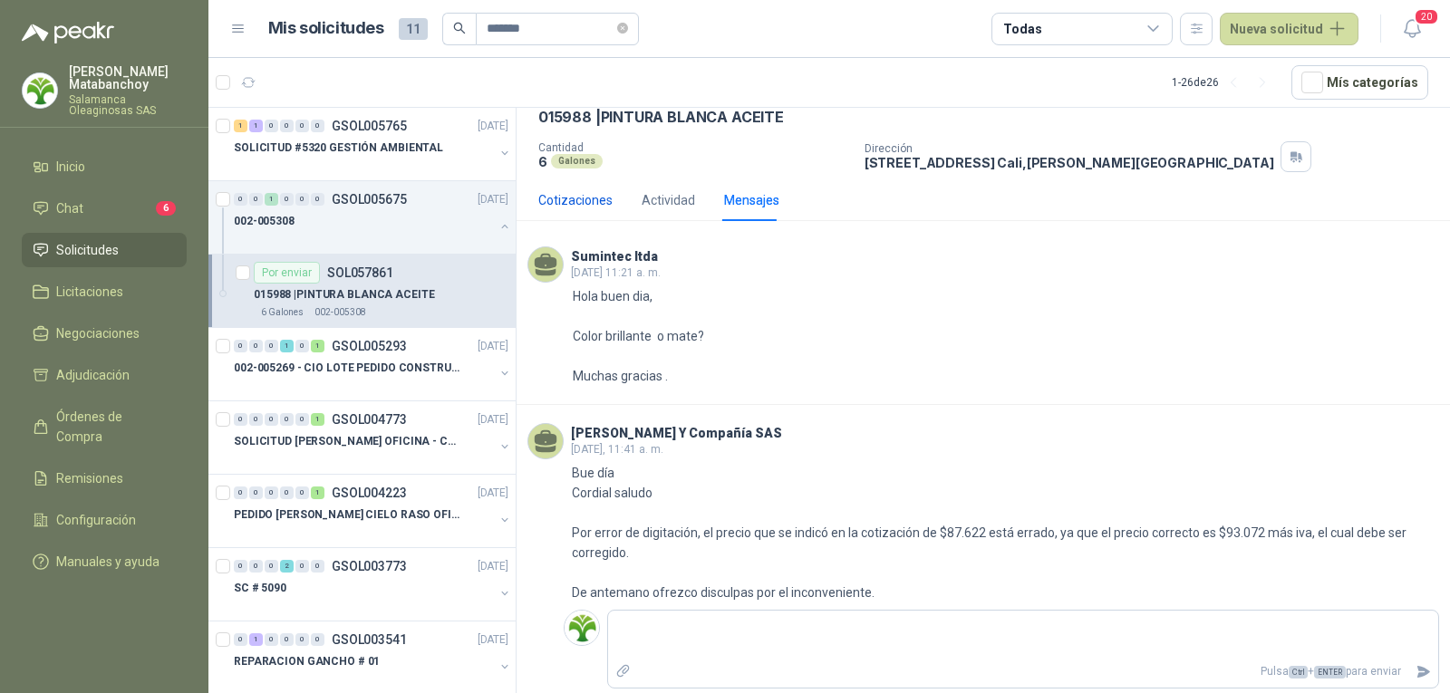
click at [581, 195] on div "Cotizaciones" at bounding box center [575, 200] width 74 height 20
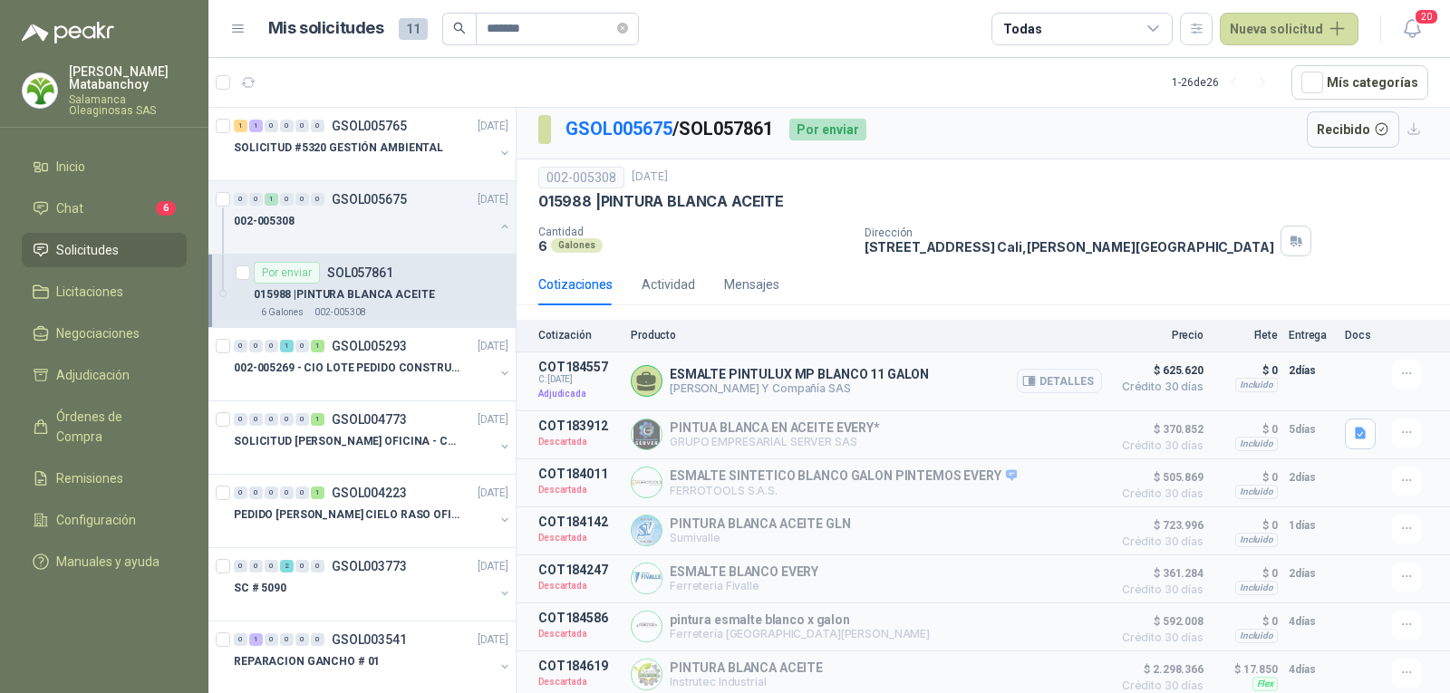
scroll to position [0, 0]
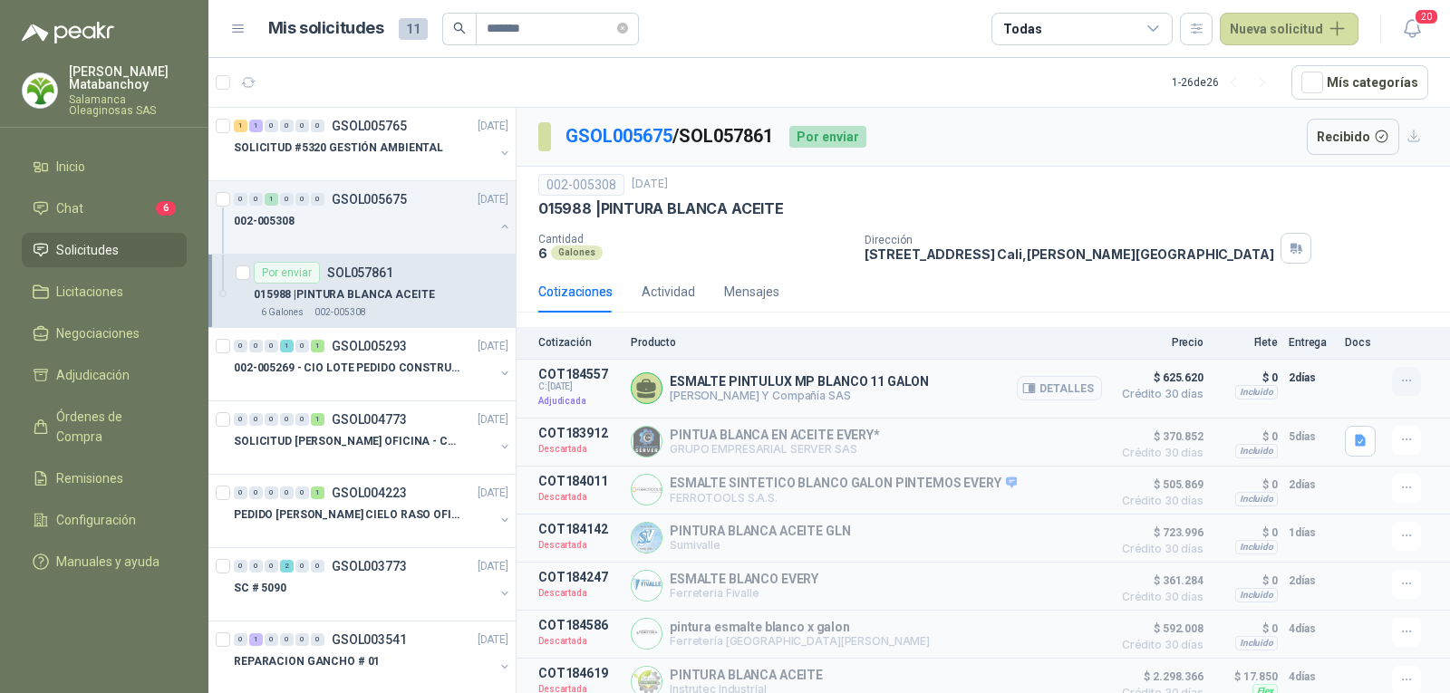
click at [1399, 380] on icon "button" at bounding box center [1406, 380] width 15 height 15
drag, startPoint x: 392, startPoint y: 273, endPoint x: 394, endPoint y: 250, distance: 22.7
click at [392, 273] on div "Por enviar SOL057861" at bounding box center [381, 273] width 255 height 22
click at [397, 212] on div "002-005308" at bounding box center [364, 221] width 260 height 22
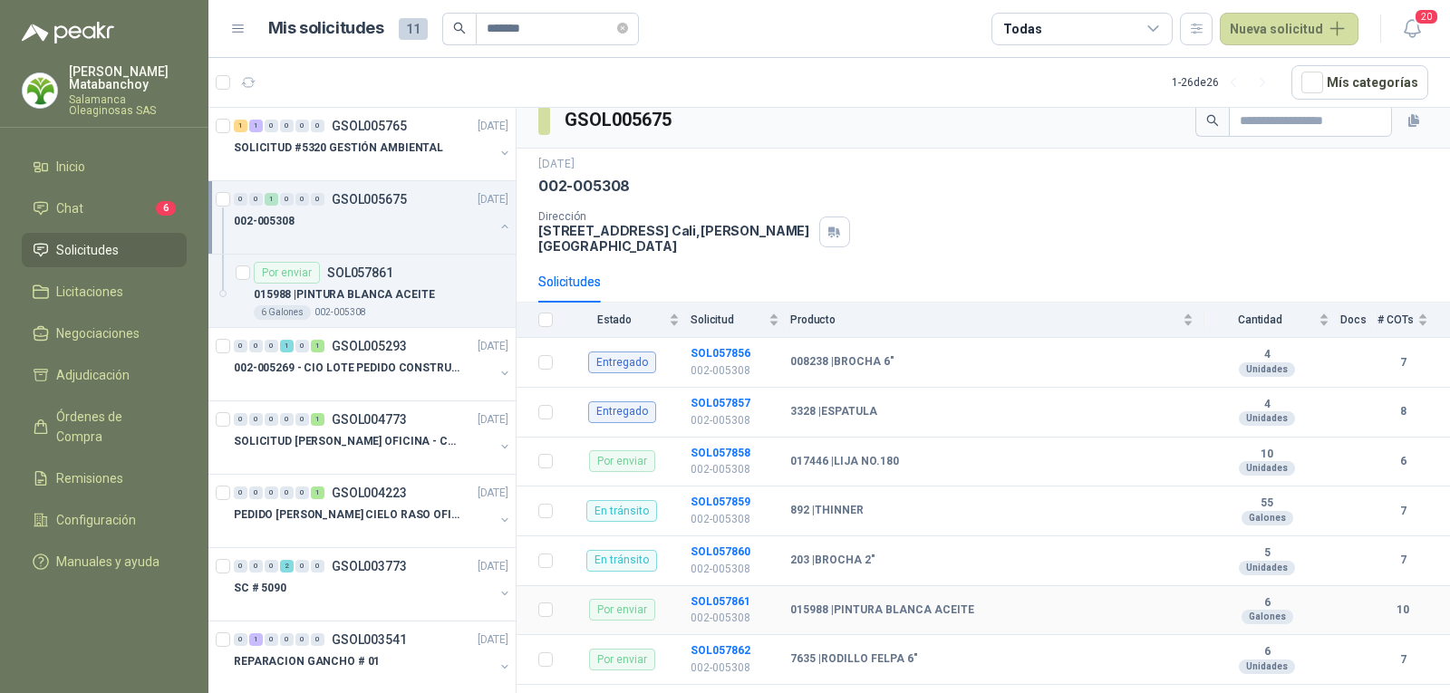
scroll to position [18, 0]
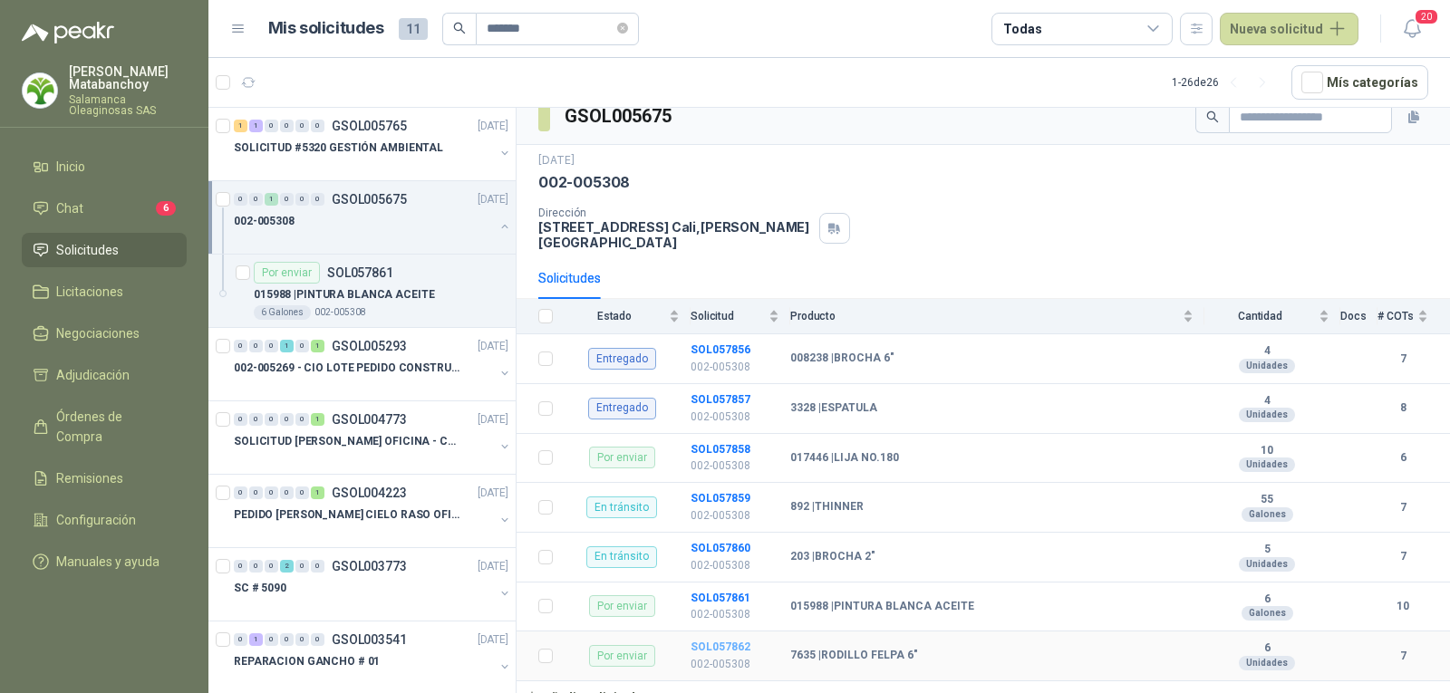
click at [708, 641] on b "SOL057862" at bounding box center [720, 647] width 60 height 13
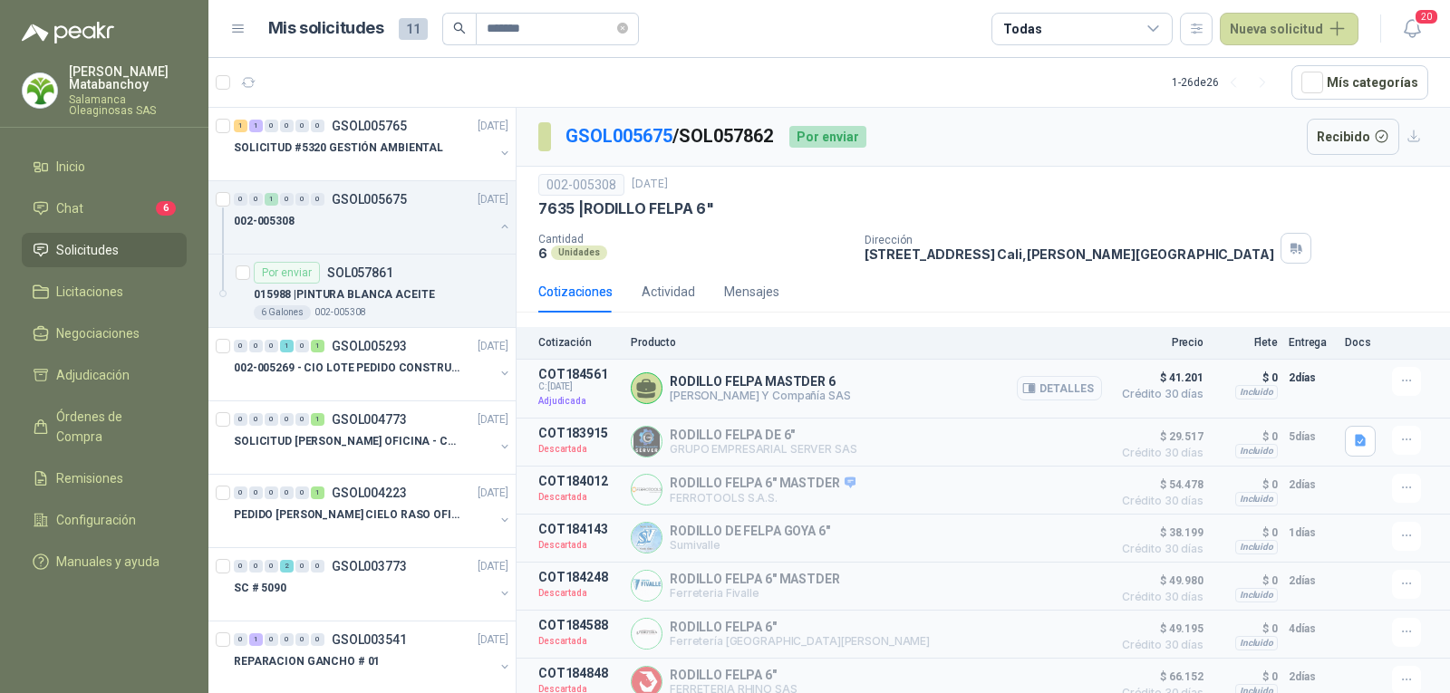
click at [1046, 395] on button "Detalles" at bounding box center [1059, 388] width 85 height 24
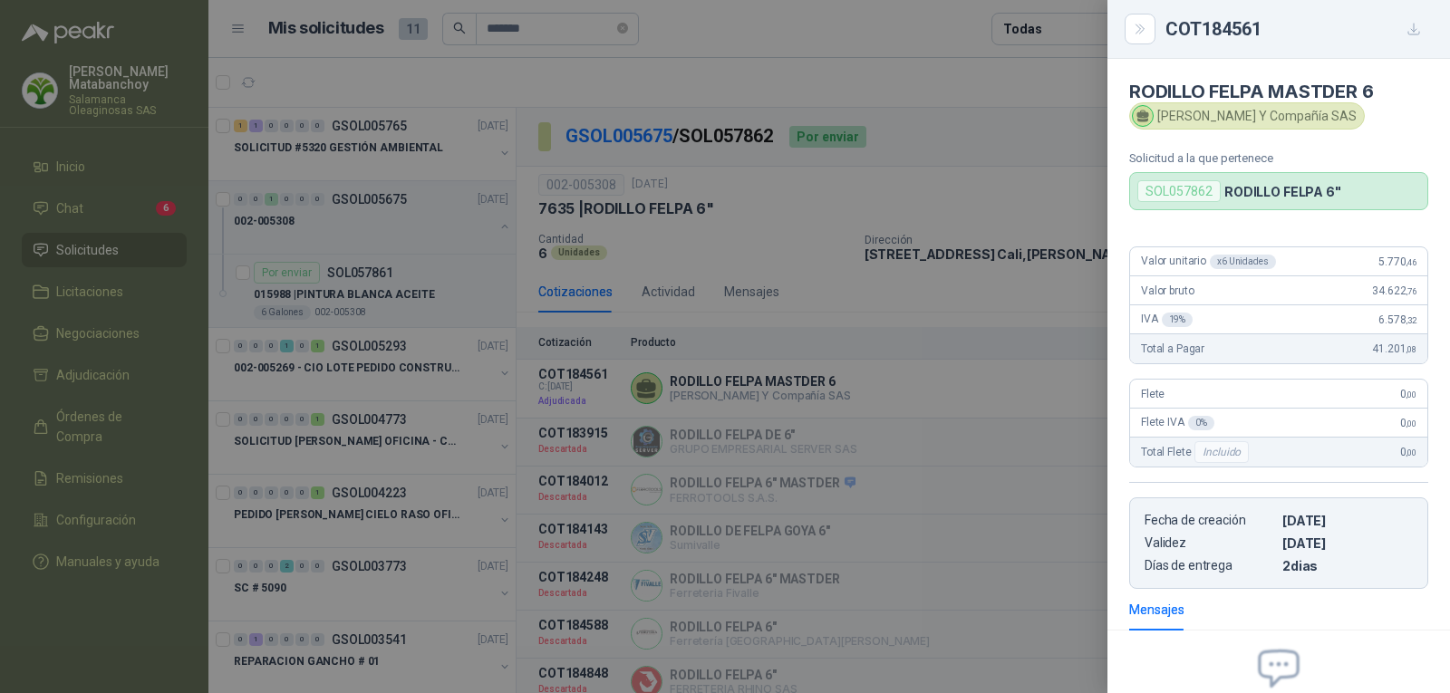
scroll to position [188, 0]
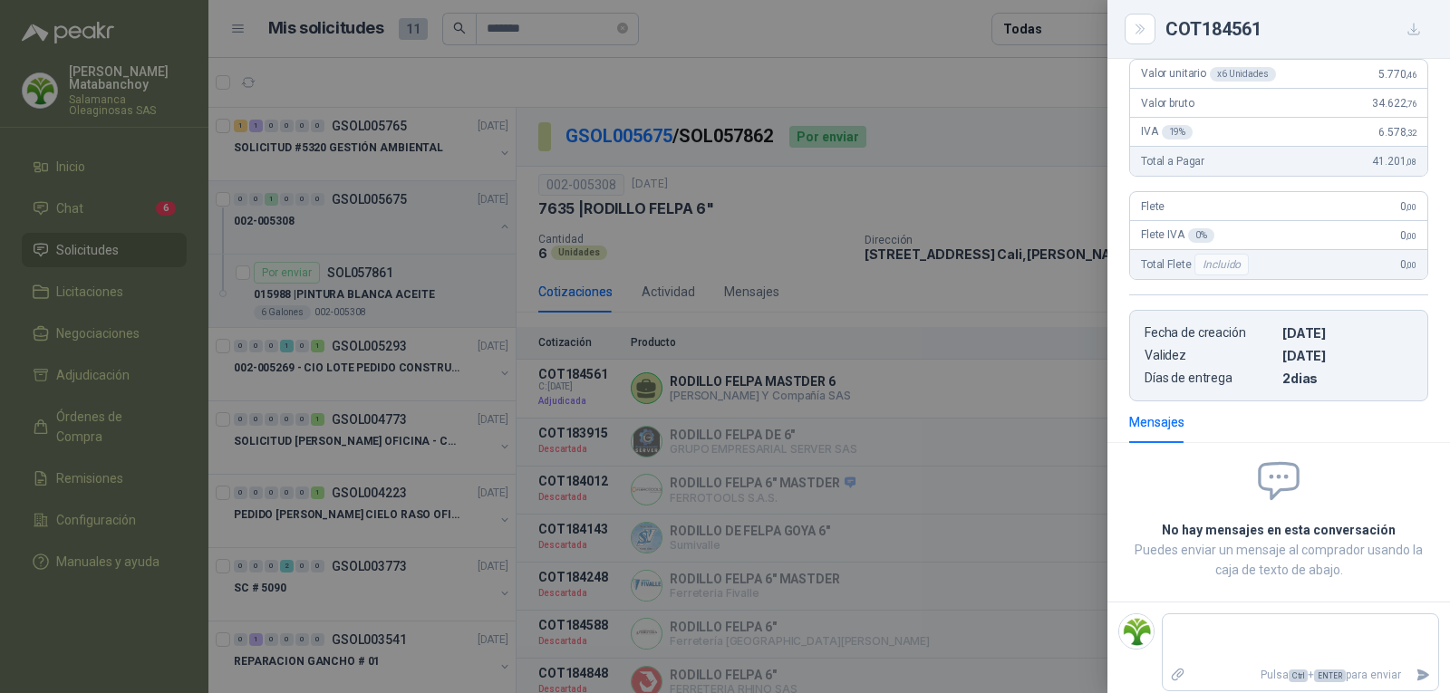
click at [1401, 22] on button "button" at bounding box center [1413, 28] width 29 height 29
click at [871, 182] on div at bounding box center [725, 346] width 1450 height 693
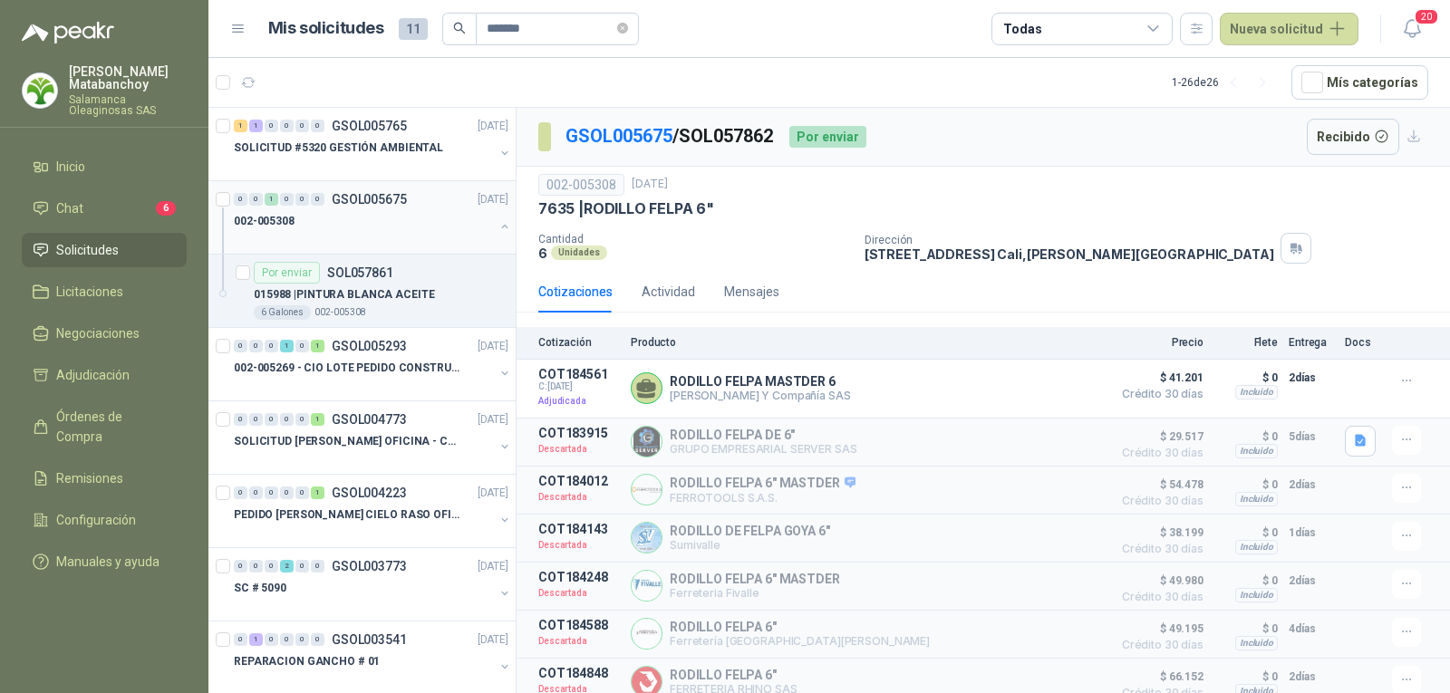
click at [482, 221] on div "002-005308" at bounding box center [373, 228] width 278 height 36
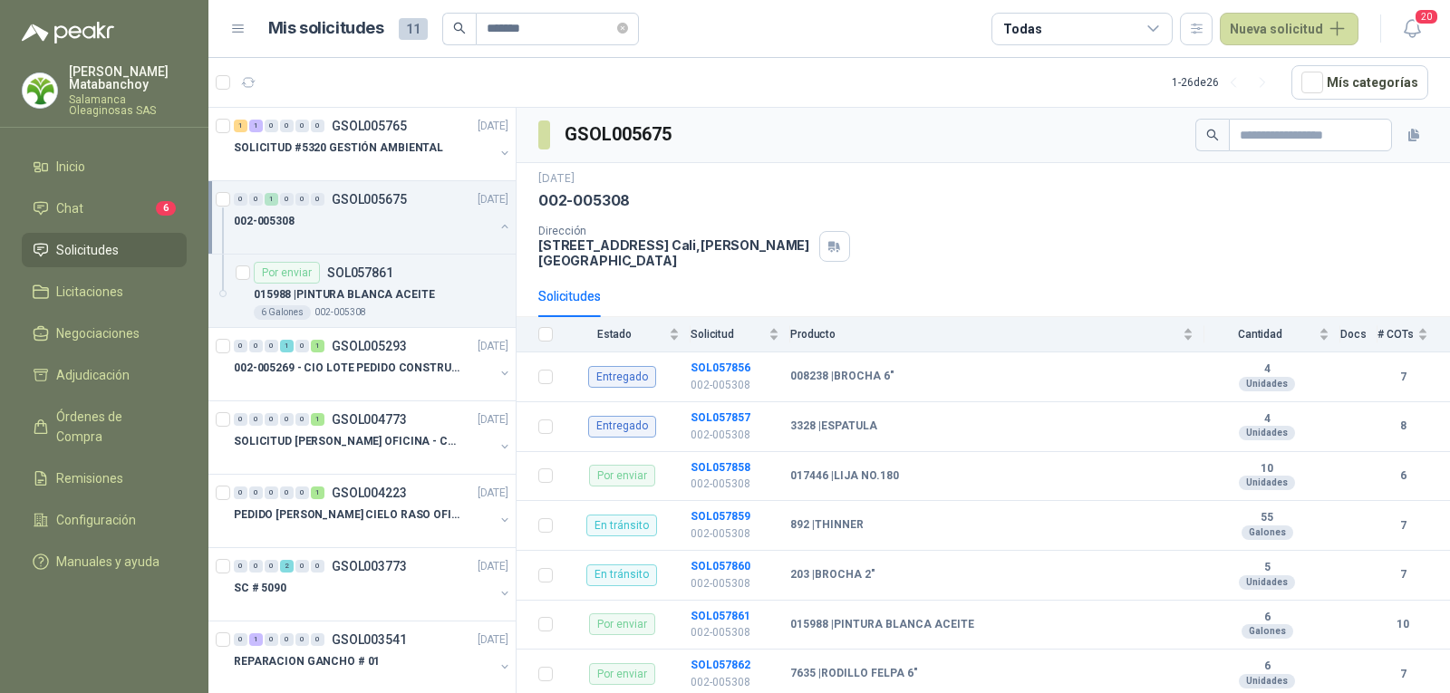
click at [497, 220] on button "button" at bounding box center [504, 226] width 14 height 14
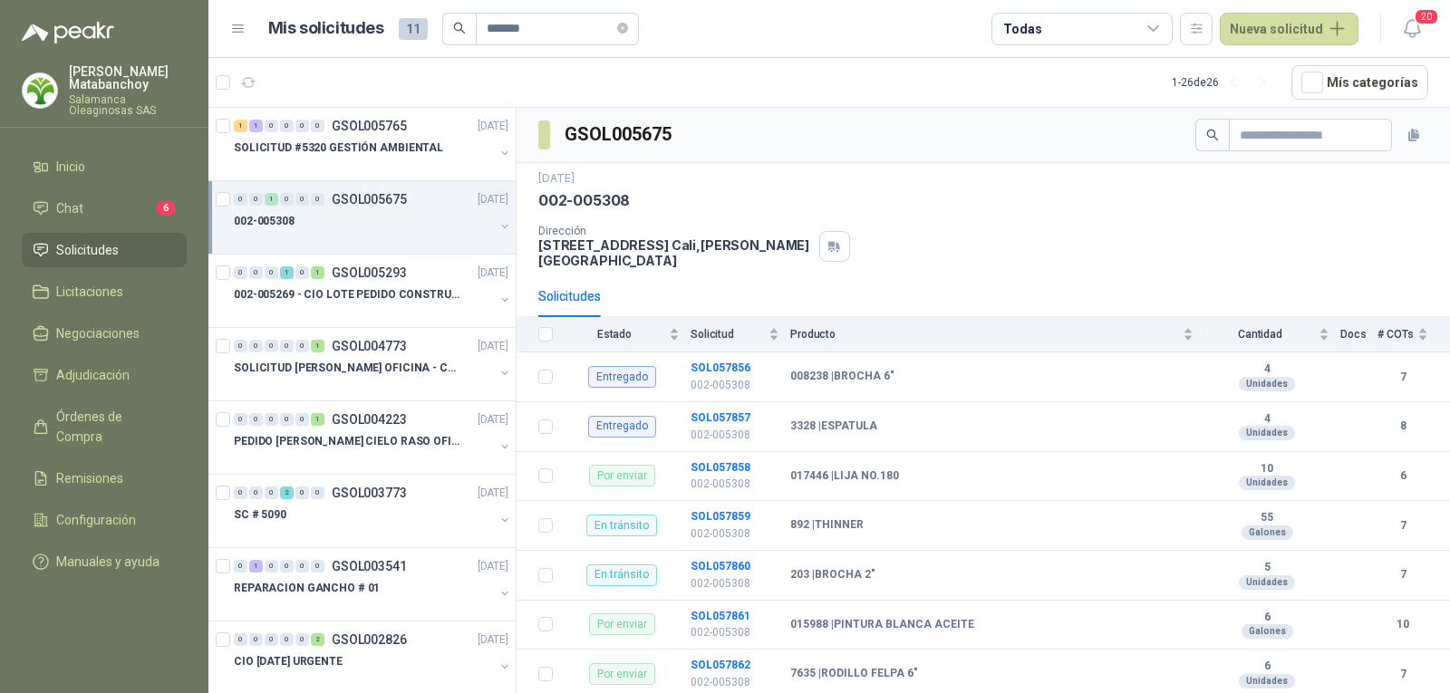
scroll to position [6, 0]
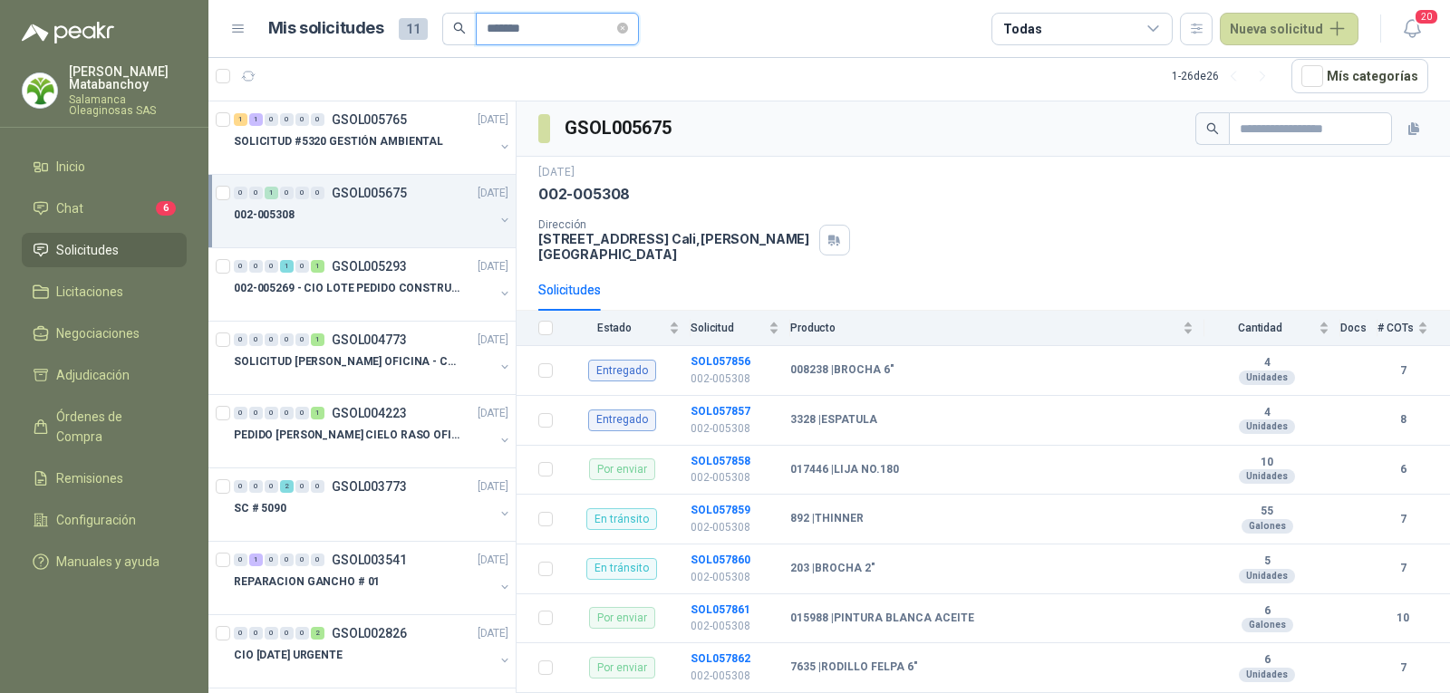
click at [490, 32] on input "*******" at bounding box center [550, 29] width 127 height 31
type input "*"
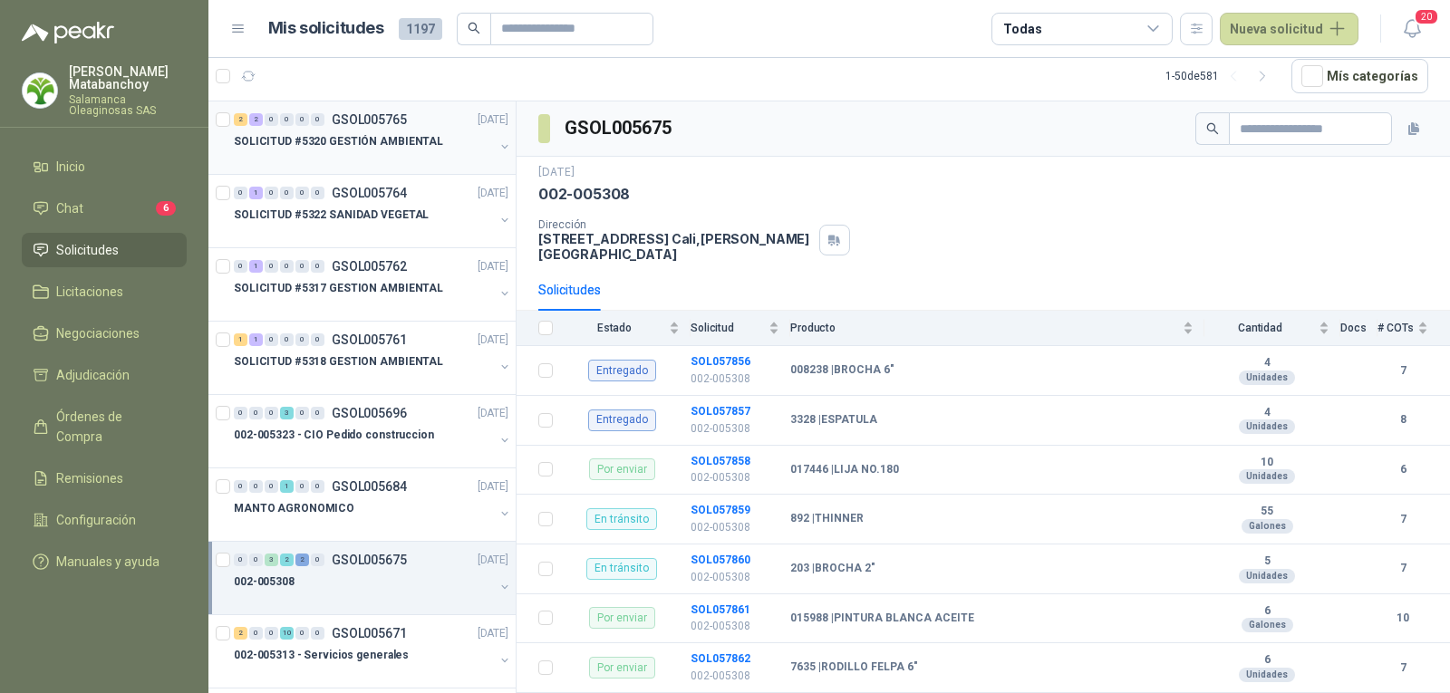
click at [433, 154] on div at bounding box center [364, 159] width 260 height 14
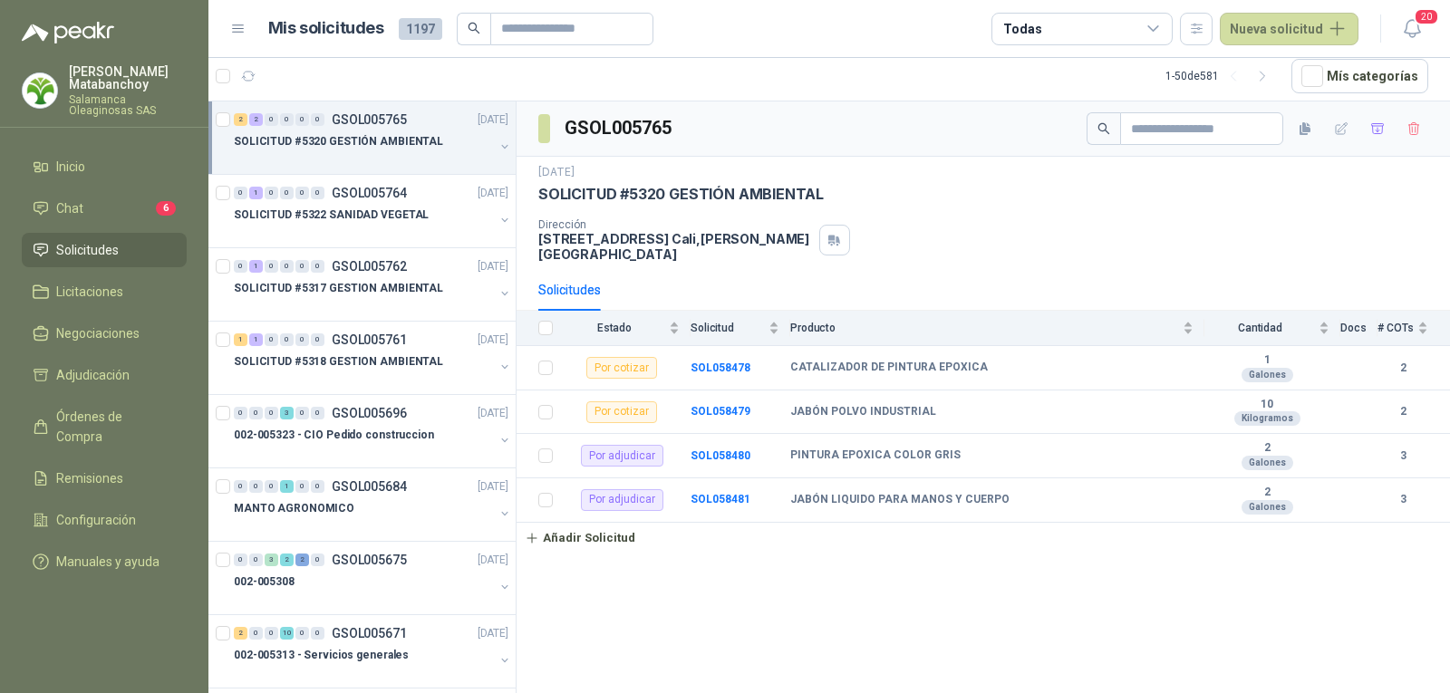
click at [108, 246] on span "Solicitudes" at bounding box center [87, 250] width 63 height 20
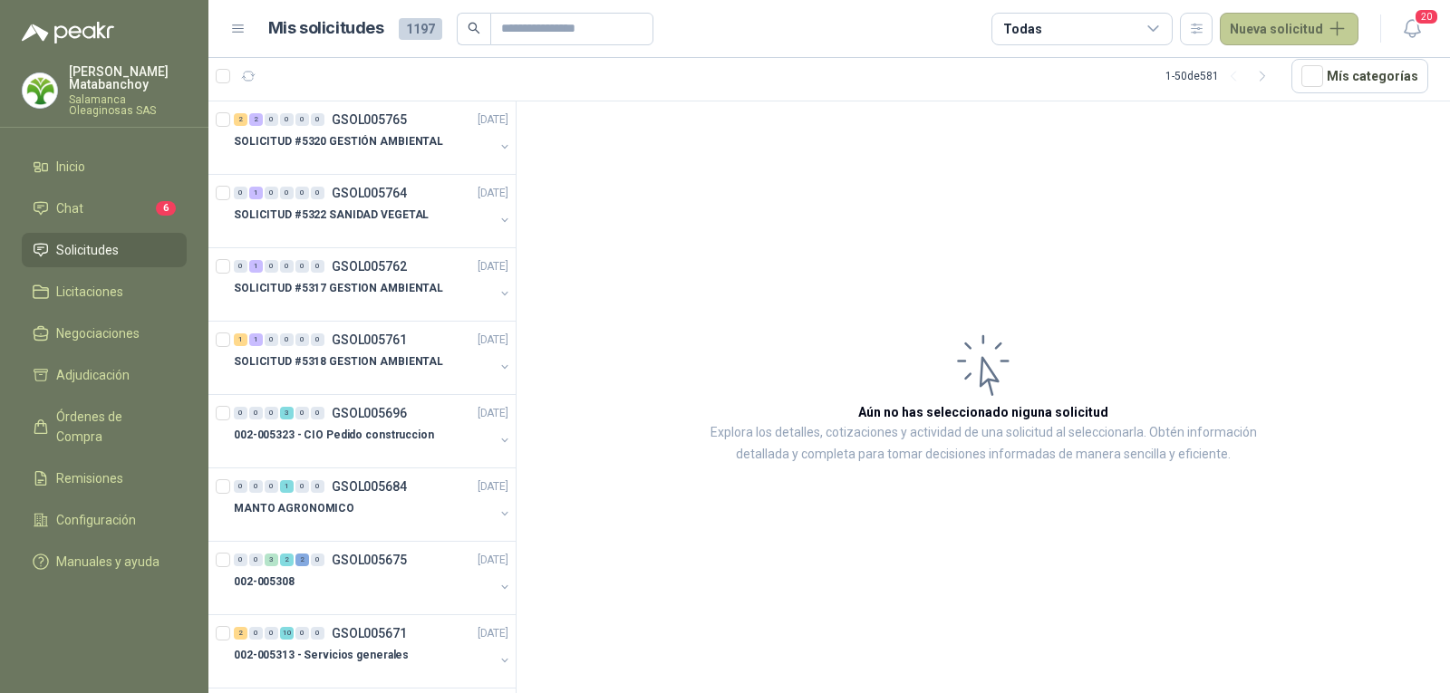
click at [1253, 34] on button "Nueva solicitud" at bounding box center [1288, 29] width 139 height 33
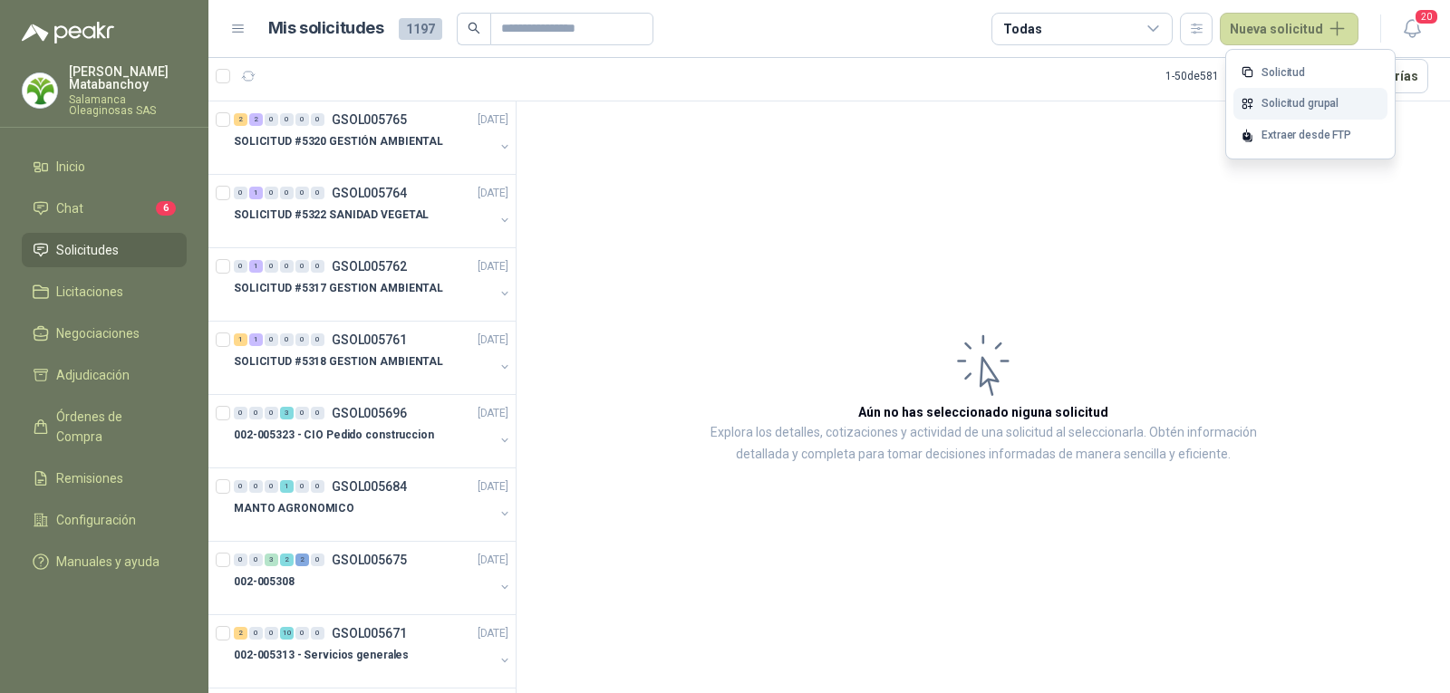
click at [1255, 102] on link "Solicitud grupal" at bounding box center [1310, 104] width 154 height 32
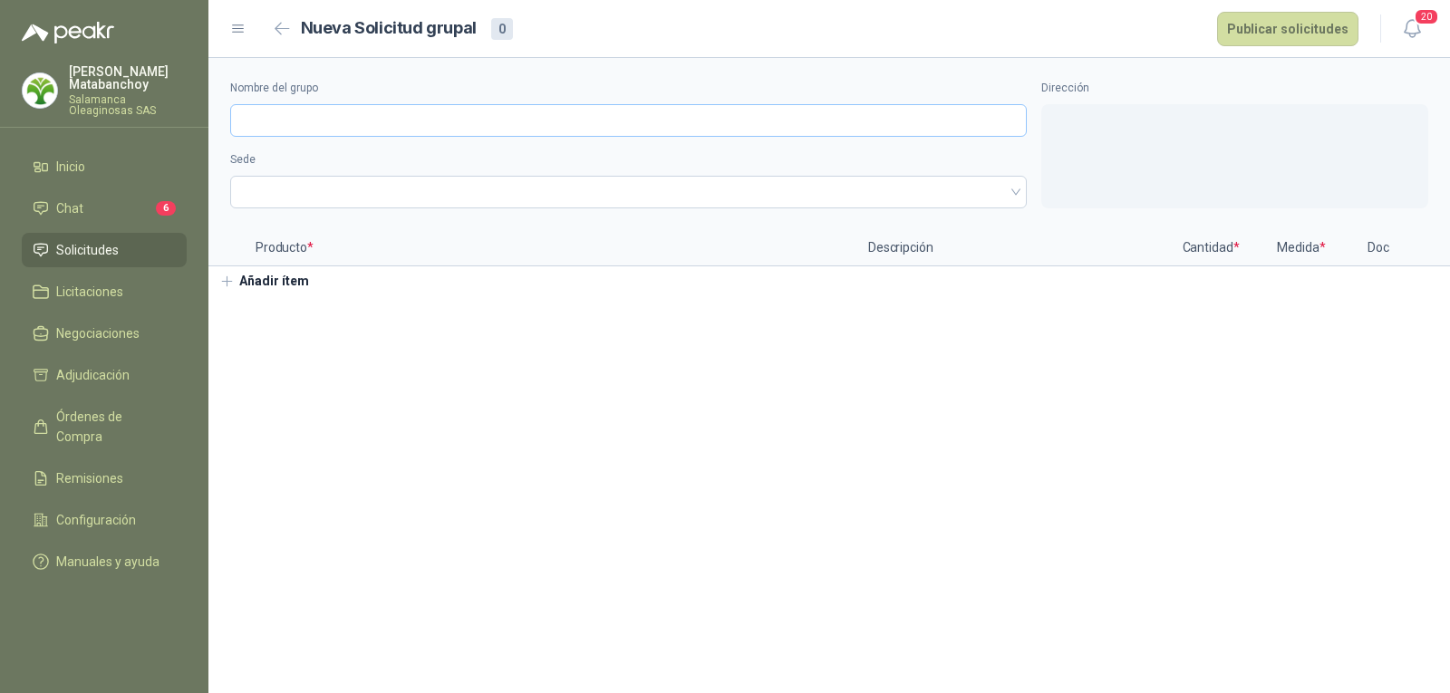
click at [501, 127] on input "Nombre del grupo" at bounding box center [628, 120] width 796 height 33
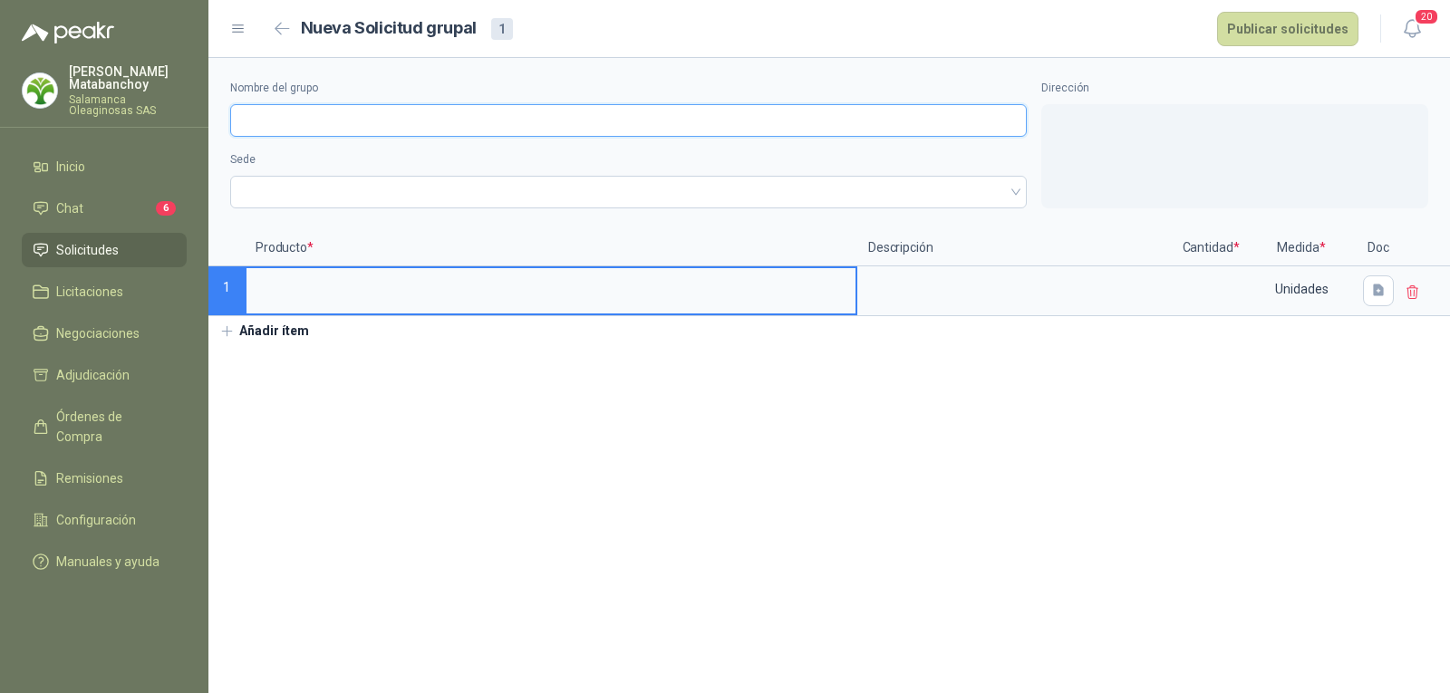
click at [506, 126] on input "Nombre del grupo" at bounding box center [628, 120] width 796 height 33
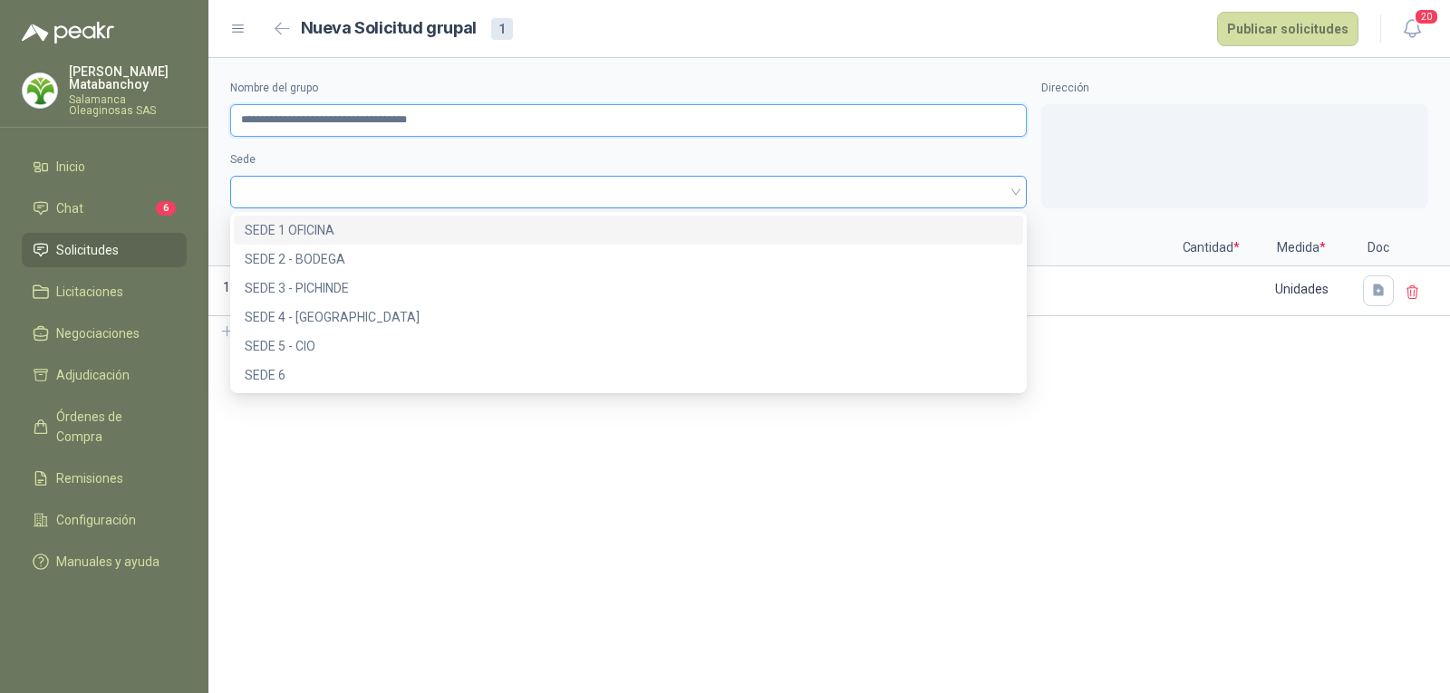
click at [433, 186] on span at bounding box center [628, 191] width 775 height 27
type input "**********"
click at [422, 234] on div "SEDE 1 OFICINA" at bounding box center [628, 230] width 767 height 20
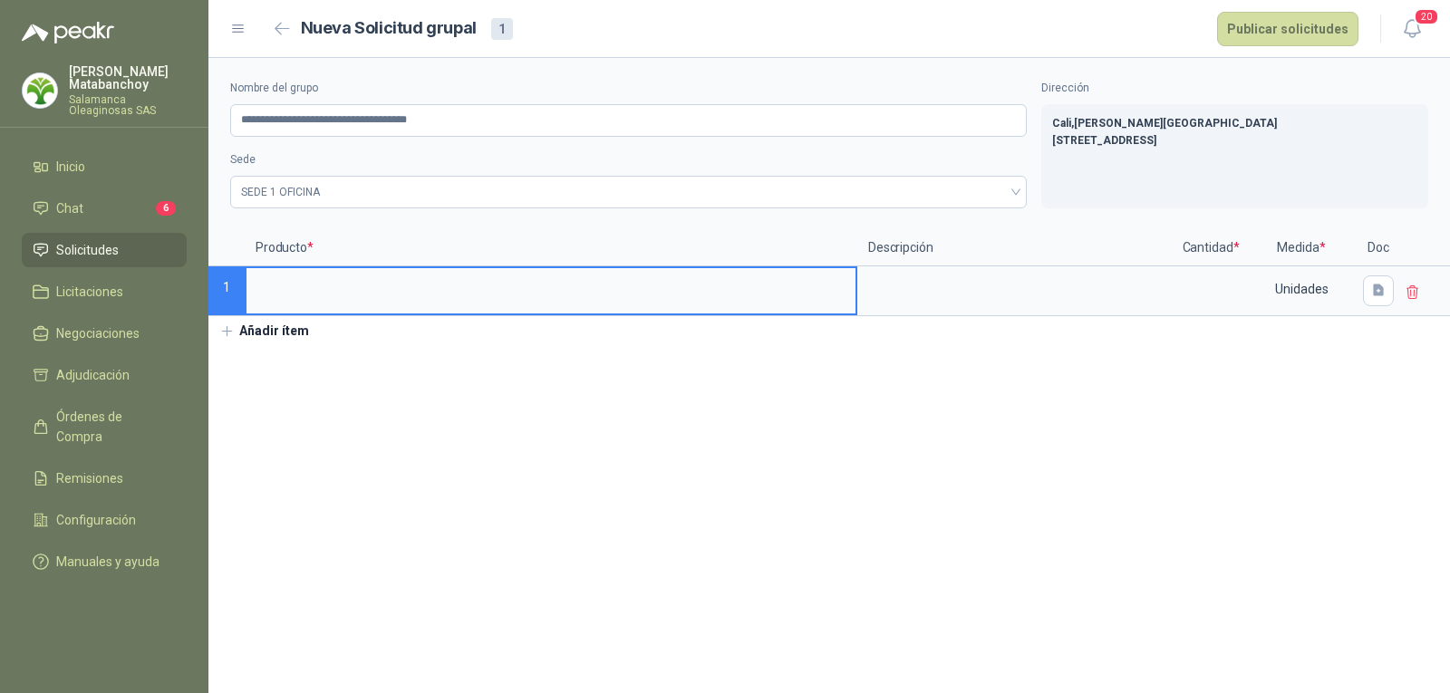
click at [543, 277] on input at bounding box center [550, 285] width 609 height 35
type input "**********"
click at [1219, 293] on input at bounding box center [1210, 285] width 69 height 35
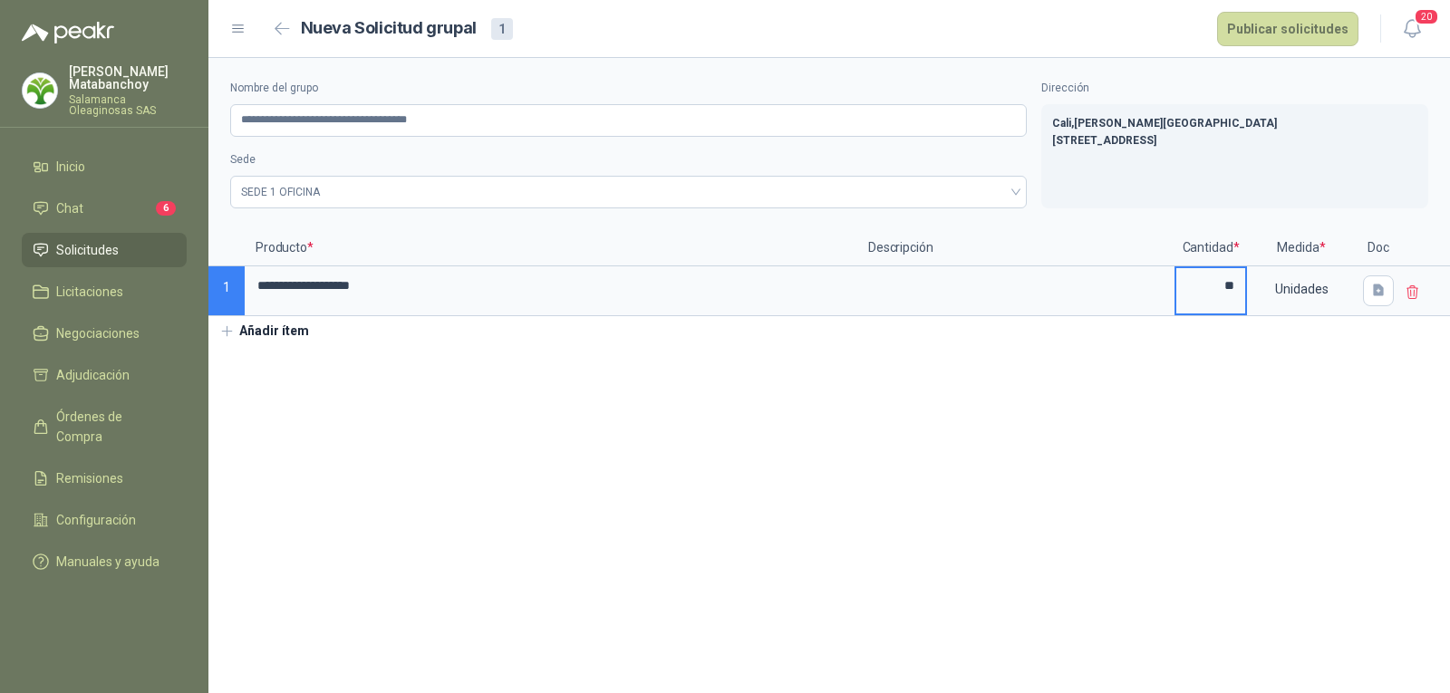
type input "**"
click at [705, 530] on section "**********" at bounding box center [828, 375] width 1241 height 635
drag, startPoint x: 471, startPoint y: 310, endPoint x: 308, endPoint y: 328, distance: 164.1
click at [308, 328] on div "**********" at bounding box center [828, 202] width 1241 height 288
copy div "Unidades"
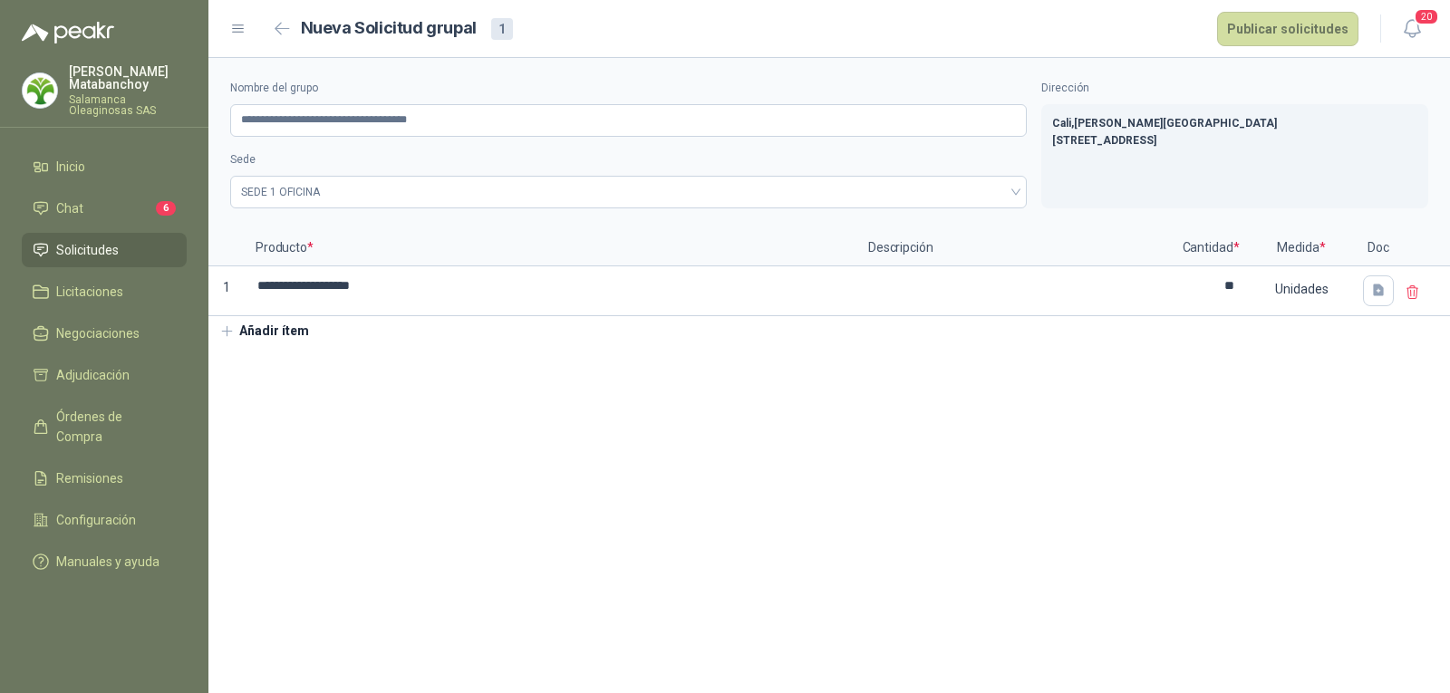
drag, startPoint x: 894, startPoint y: 467, endPoint x: 591, endPoint y: 284, distance: 354.0
click at [894, 465] on section "**********" at bounding box center [828, 375] width 1241 height 635
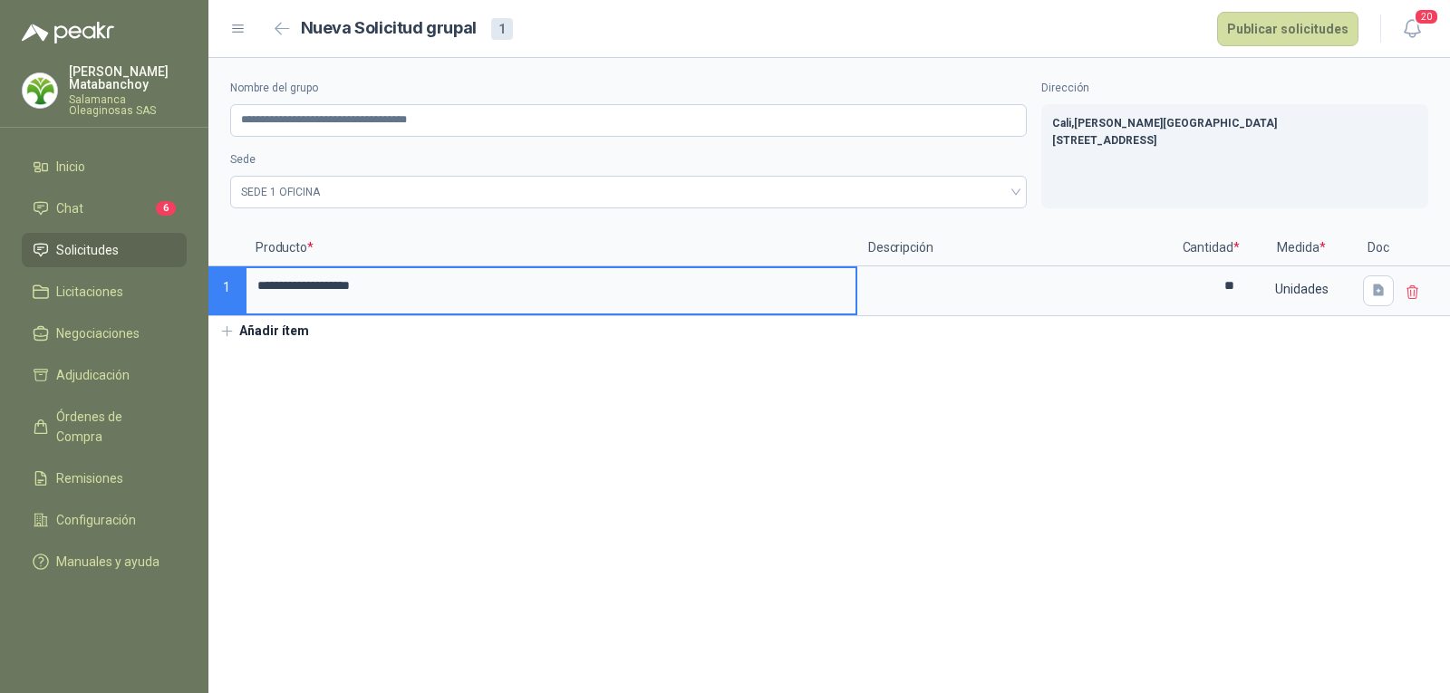
drag, startPoint x: 525, startPoint y: 290, endPoint x: 193, endPoint y: 290, distance: 332.5
click at [193, 290] on div "**********" at bounding box center [725, 346] width 1450 height 693
click at [694, 506] on section "**********" at bounding box center [828, 375] width 1241 height 635
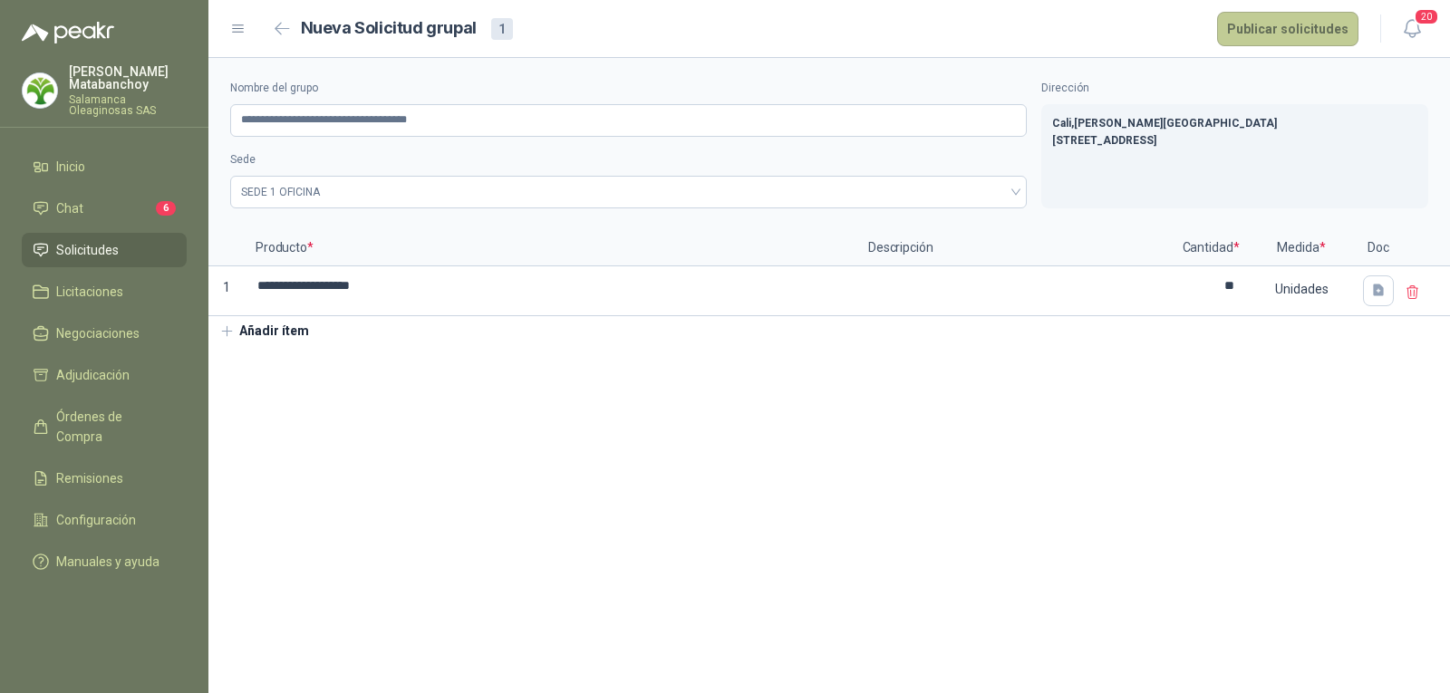
click at [1267, 30] on button "Publicar solicitudes" at bounding box center [1287, 29] width 141 height 34
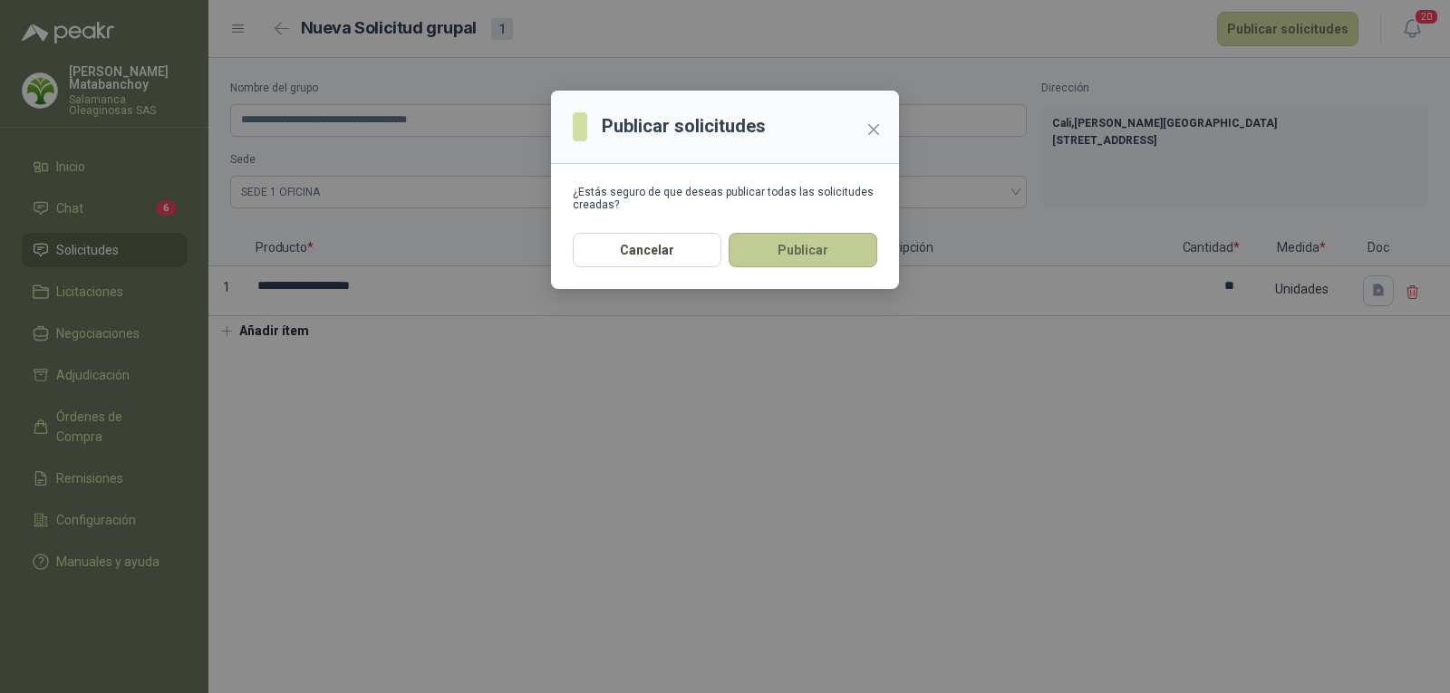
click at [842, 247] on button "Publicar" at bounding box center [802, 250] width 149 height 34
